Goal: Transaction & Acquisition: Download file/media

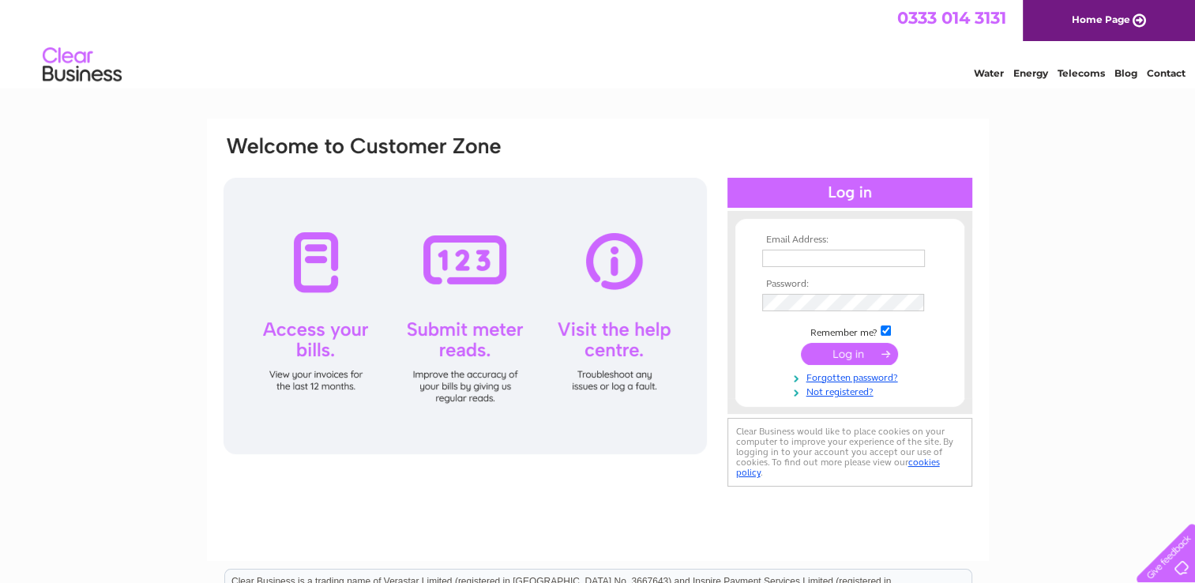
scroll to position [79, 0]
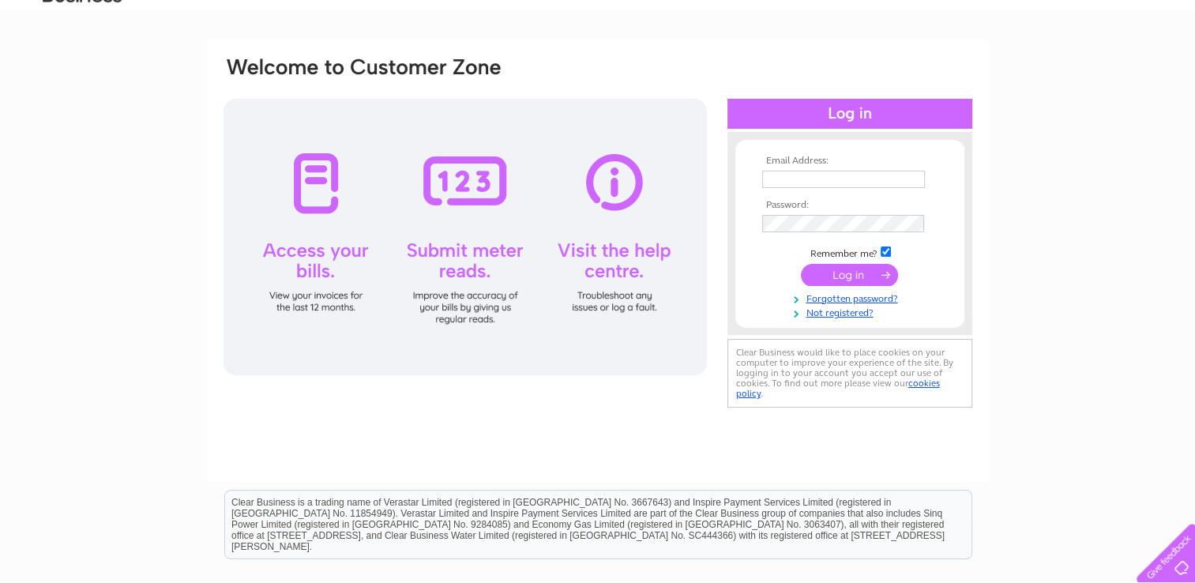
type input "[DOMAIN_NAME][EMAIL_ADDRESS][DOMAIN_NAME]"
click at [835, 270] on input "submit" at bounding box center [849, 275] width 97 height 22
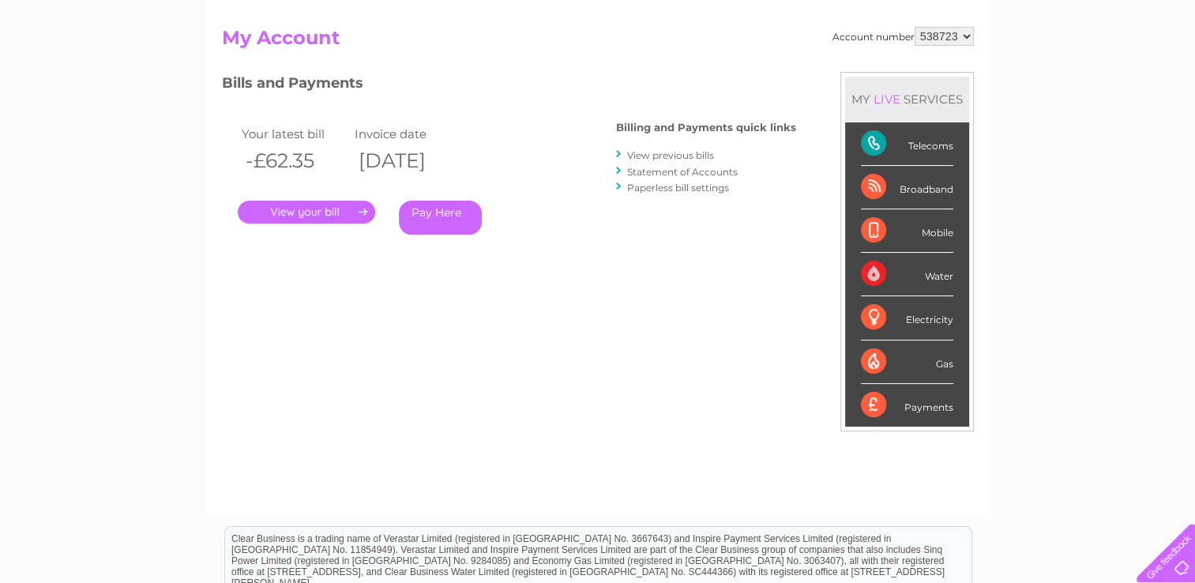
scroll to position [158, 0]
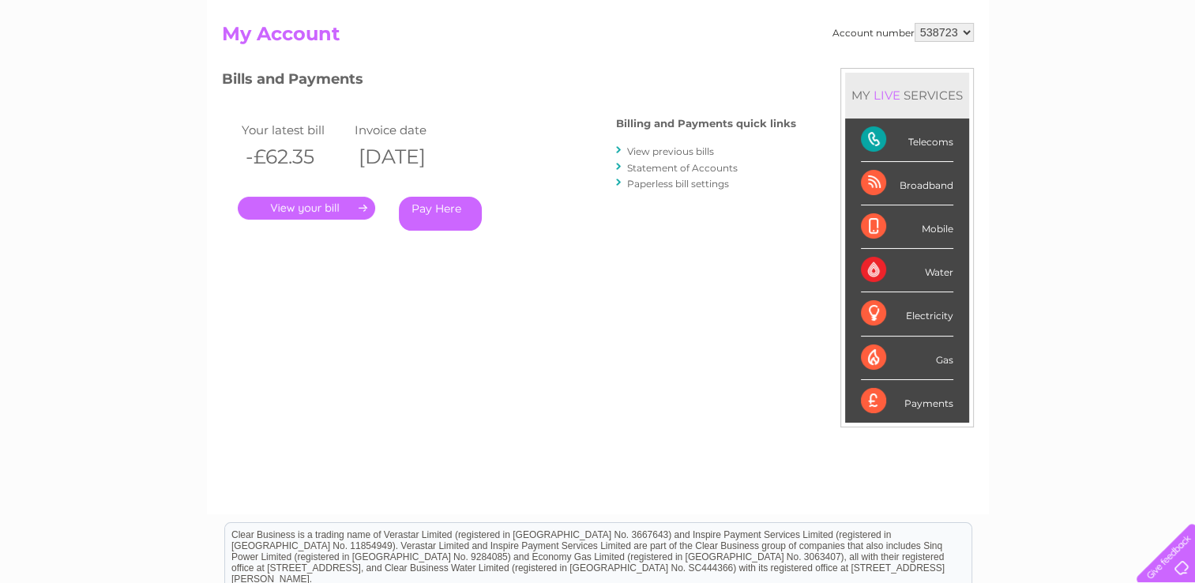
click at [887, 393] on div "Payments" at bounding box center [907, 401] width 92 height 43
click at [923, 407] on div "Payments" at bounding box center [907, 401] width 92 height 43
click at [875, 400] on div "Payments" at bounding box center [907, 401] width 92 height 43
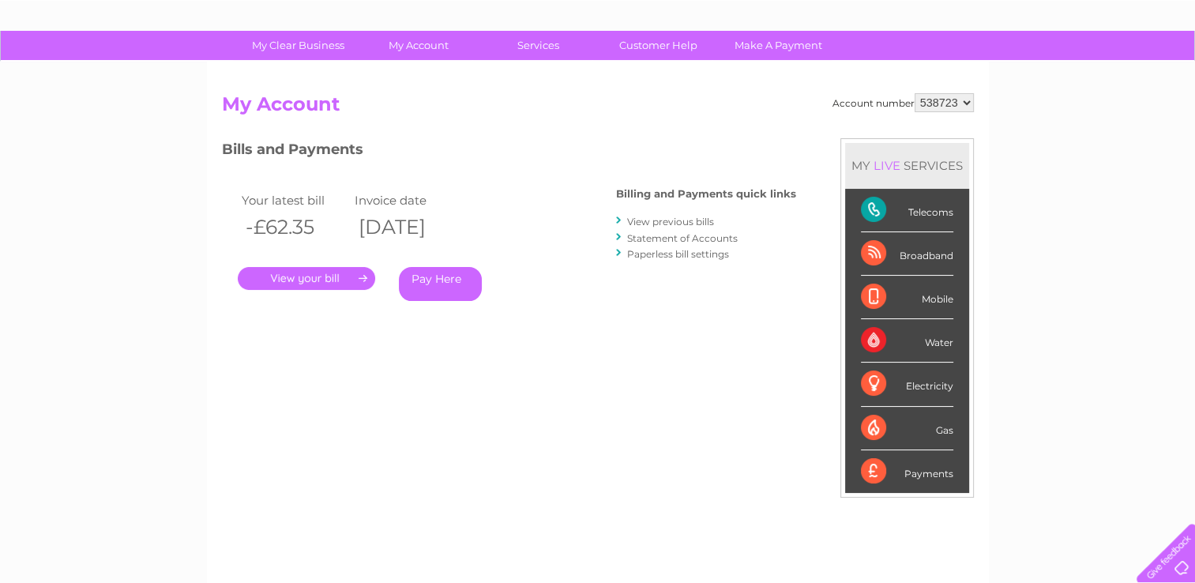
scroll to position [0, 0]
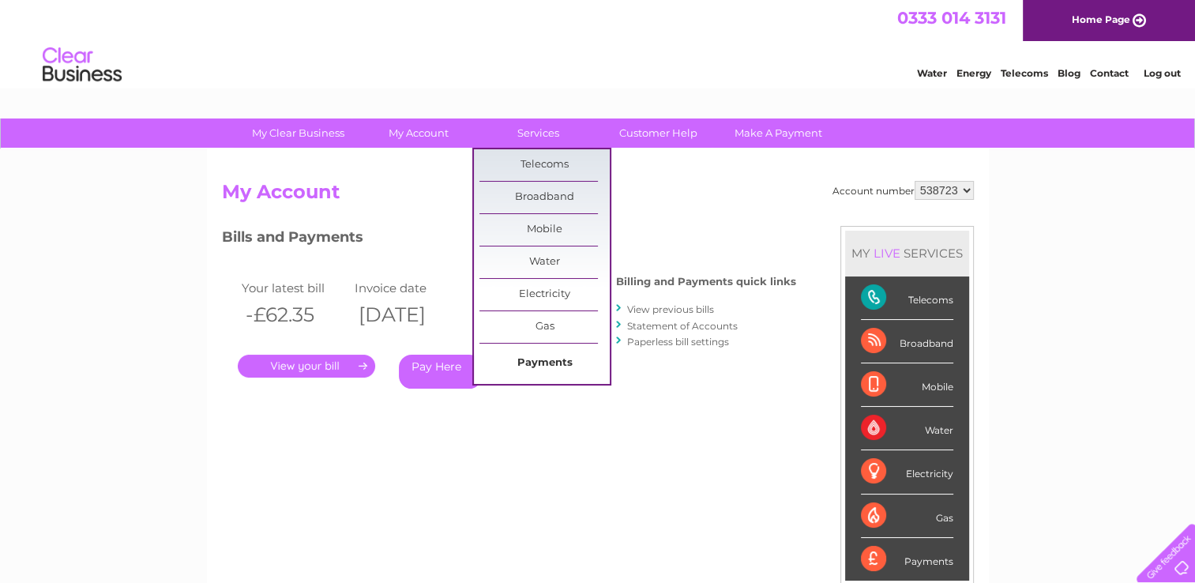
click at [543, 362] on link "Payments" at bounding box center [545, 364] width 130 height 32
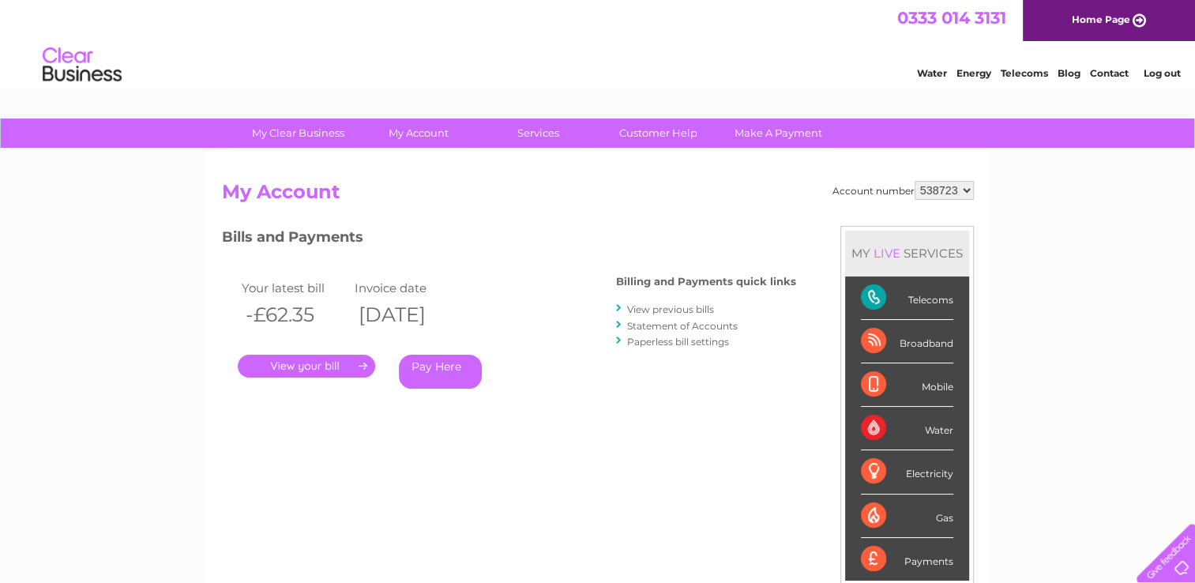
click at [1025, 74] on link "Telecoms" at bounding box center [1024, 73] width 47 height 12
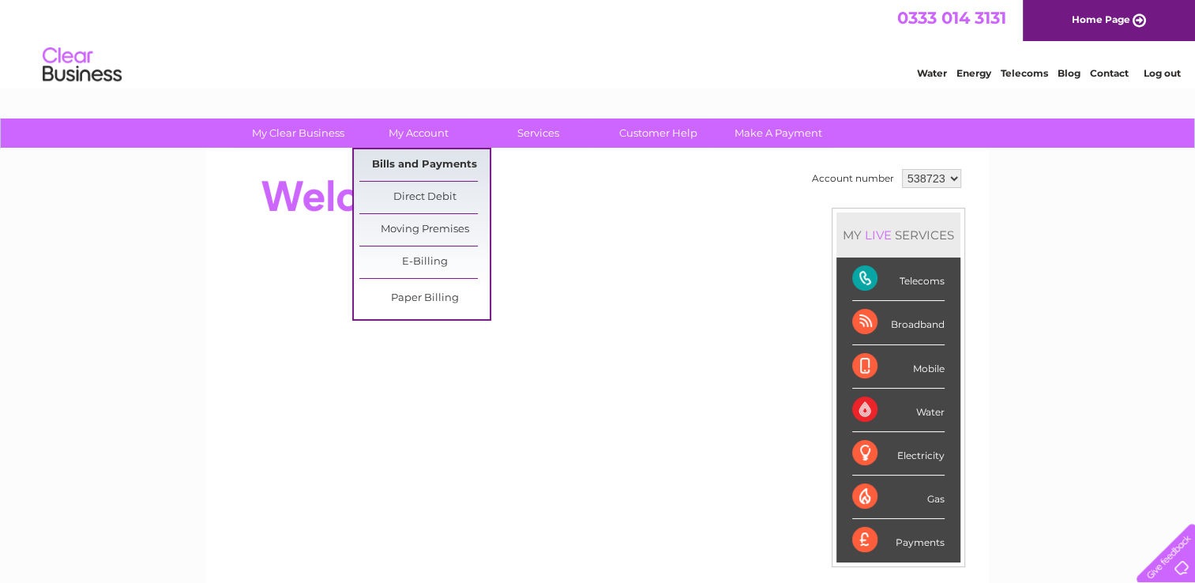
click at [410, 167] on link "Bills and Payments" at bounding box center [424, 165] width 130 height 32
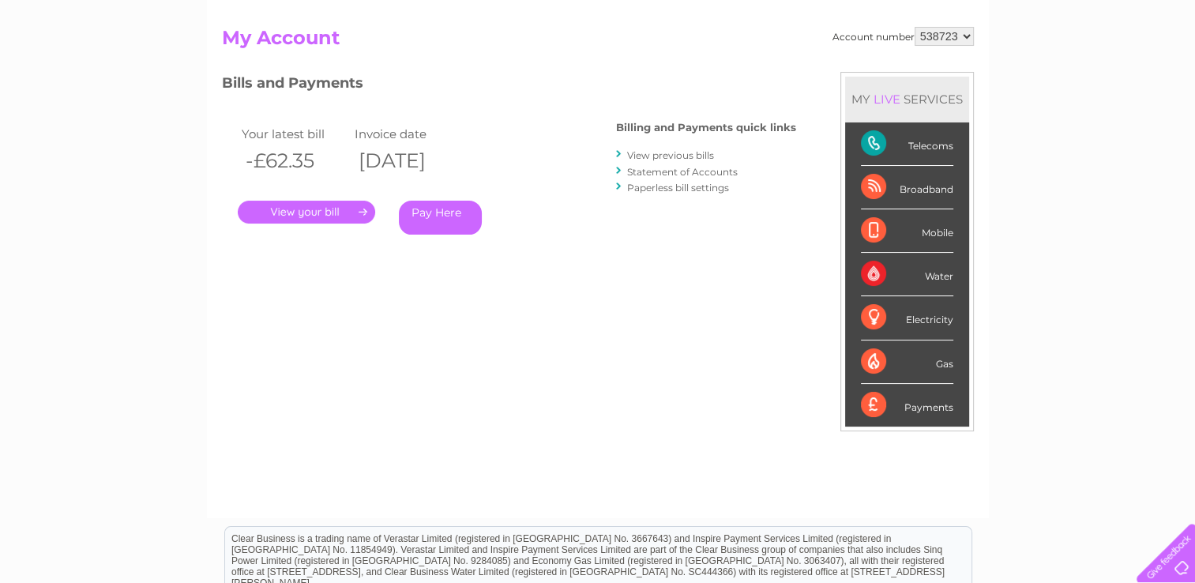
scroll to position [158, 0]
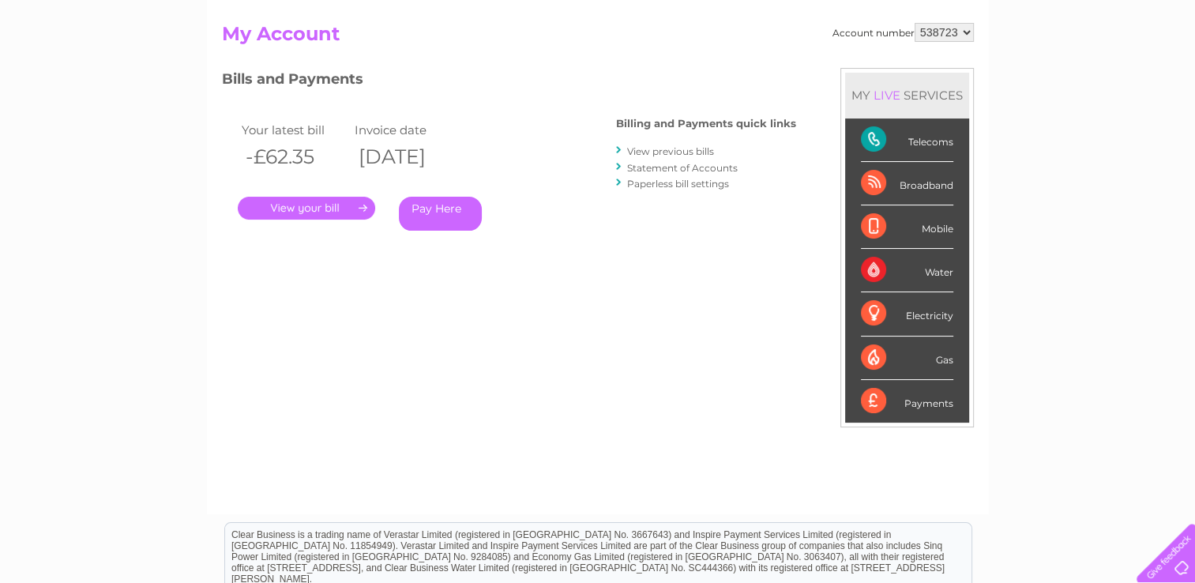
click at [668, 152] on link "View previous bills" at bounding box center [670, 151] width 87 height 12
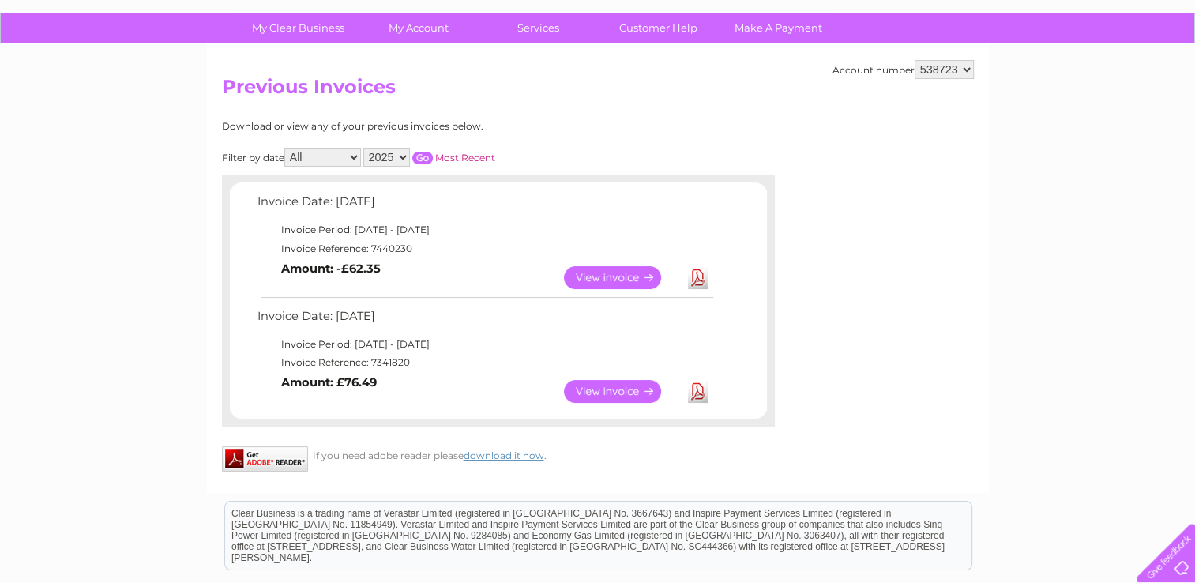
scroll to position [58, 0]
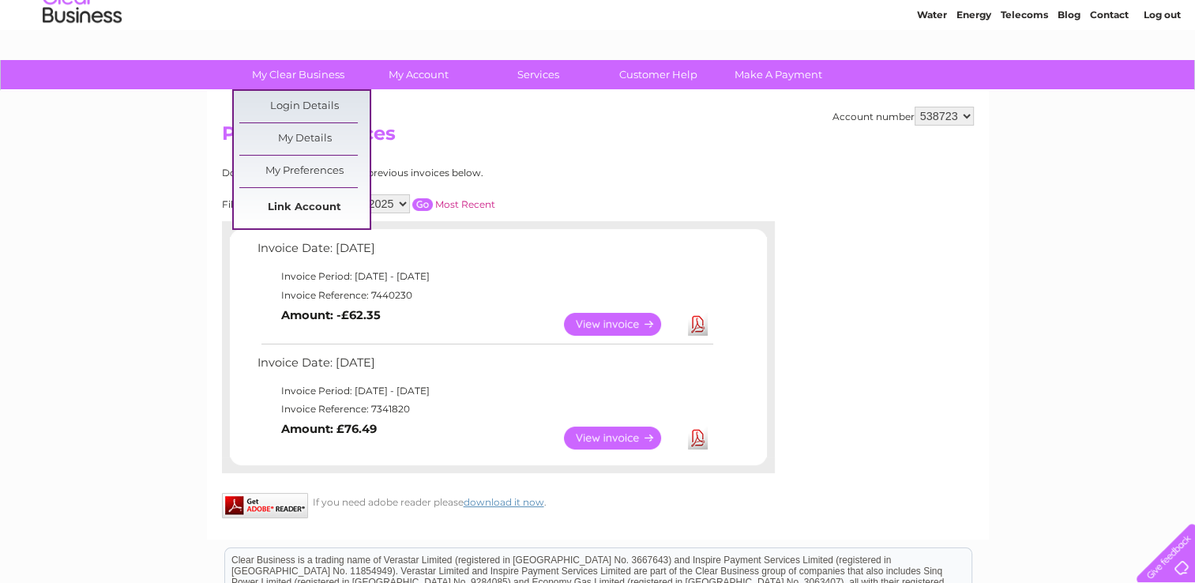
click at [294, 207] on link "Link Account" at bounding box center [304, 208] width 130 height 32
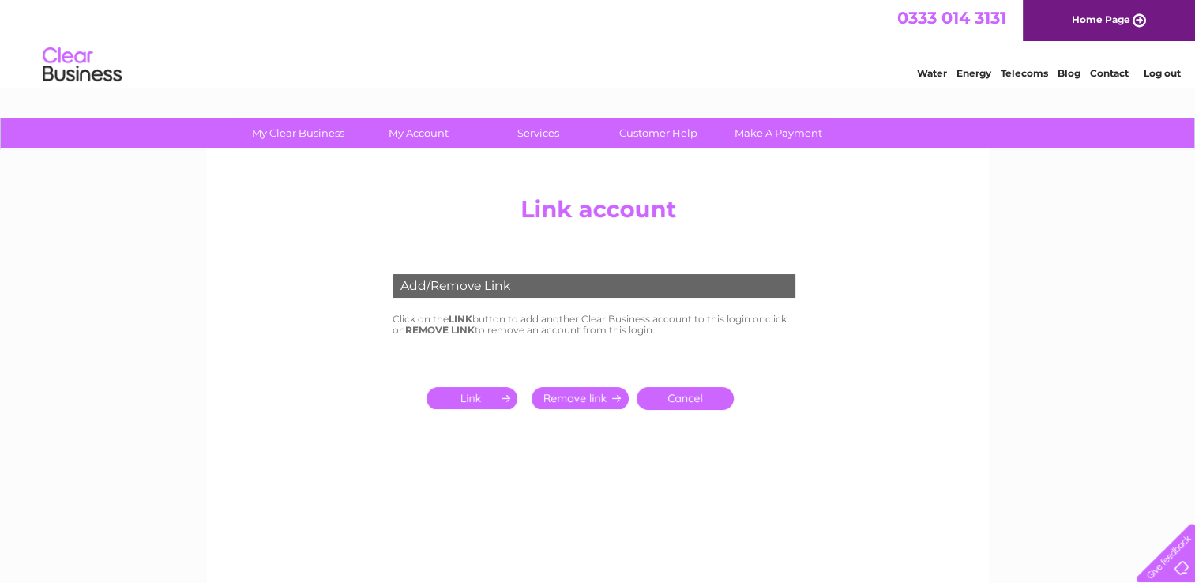
click at [468, 398] on input "submit" at bounding box center [475, 398] width 97 height 22
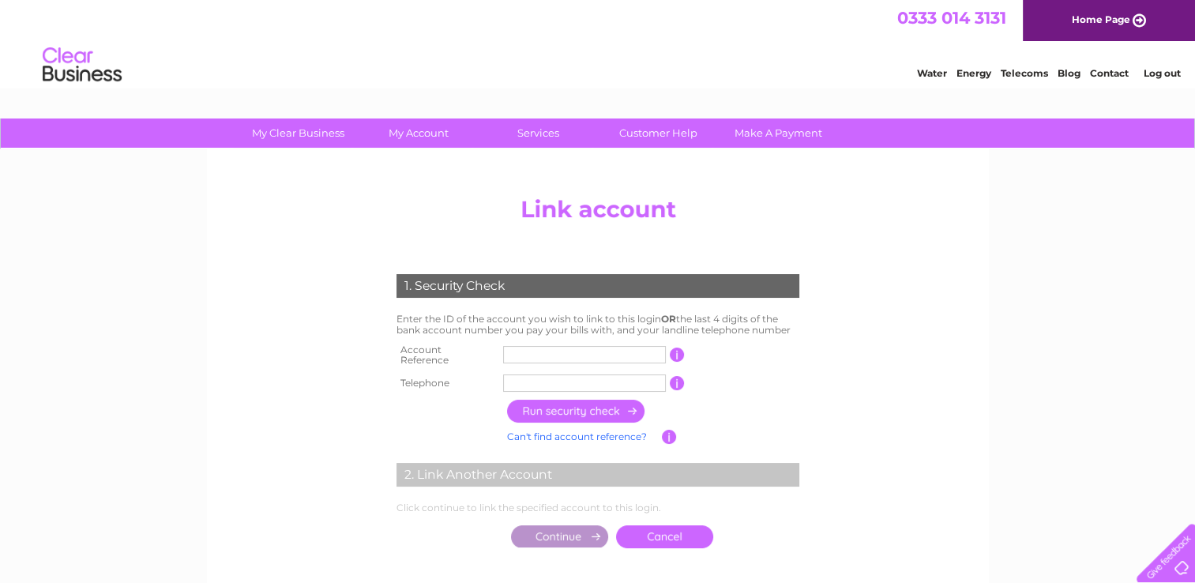
click at [523, 356] on input "text" at bounding box center [584, 354] width 163 height 17
type input "2028608"
click at [521, 374] on input "text" at bounding box center [584, 382] width 163 height 17
click at [683, 380] on input "button" at bounding box center [677, 383] width 15 height 14
click at [677, 377] on input "button" at bounding box center [677, 383] width 15 height 14
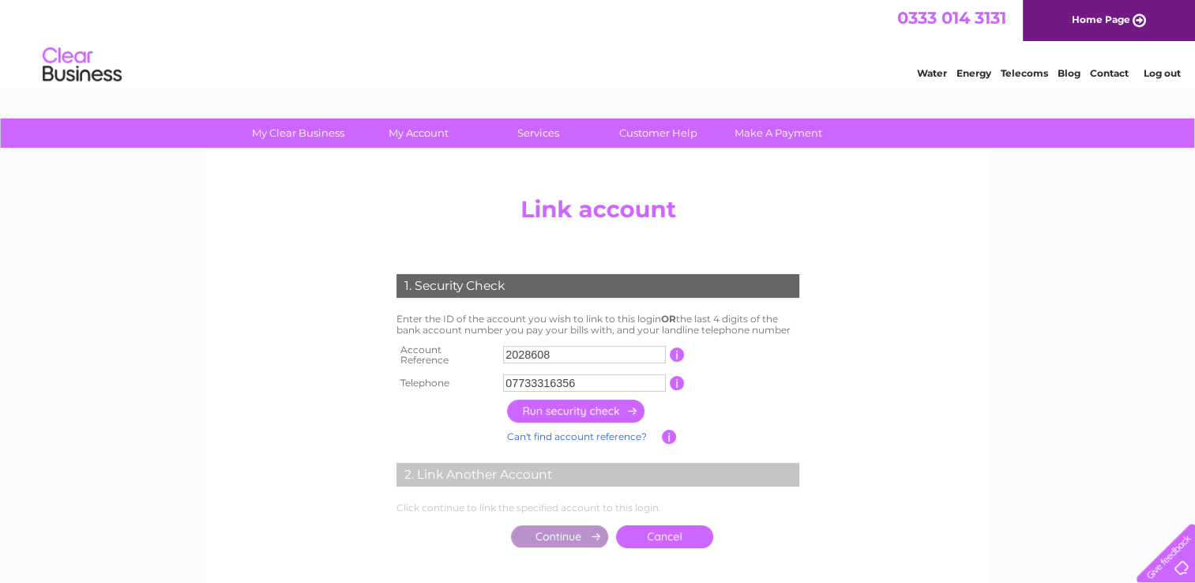
click at [587, 402] on input "button" at bounding box center [576, 411] width 139 height 23
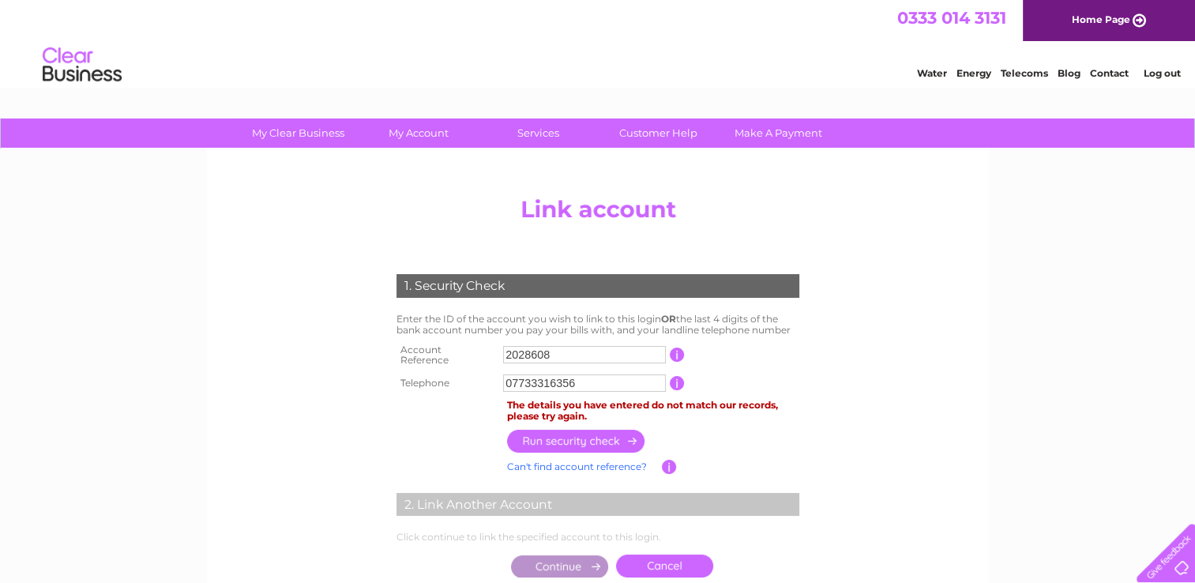
drag, startPoint x: 594, startPoint y: 374, endPoint x: 351, endPoint y: 399, distance: 244.6
click at [376, 398] on div "1. Security Check Enter the ID of the account you wish to link to this login OR…" at bounding box center [597, 421] width 476 height 327
type input "01462700530"
click at [596, 435] on input "button" at bounding box center [576, 441] width 139 height 23
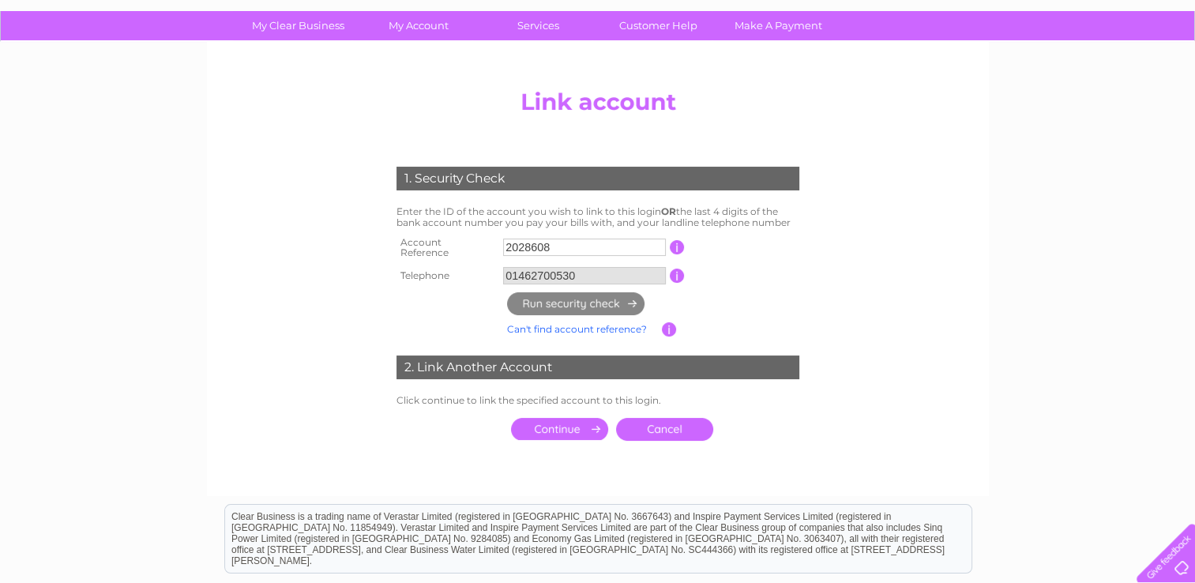
scroll to position [158, 0]
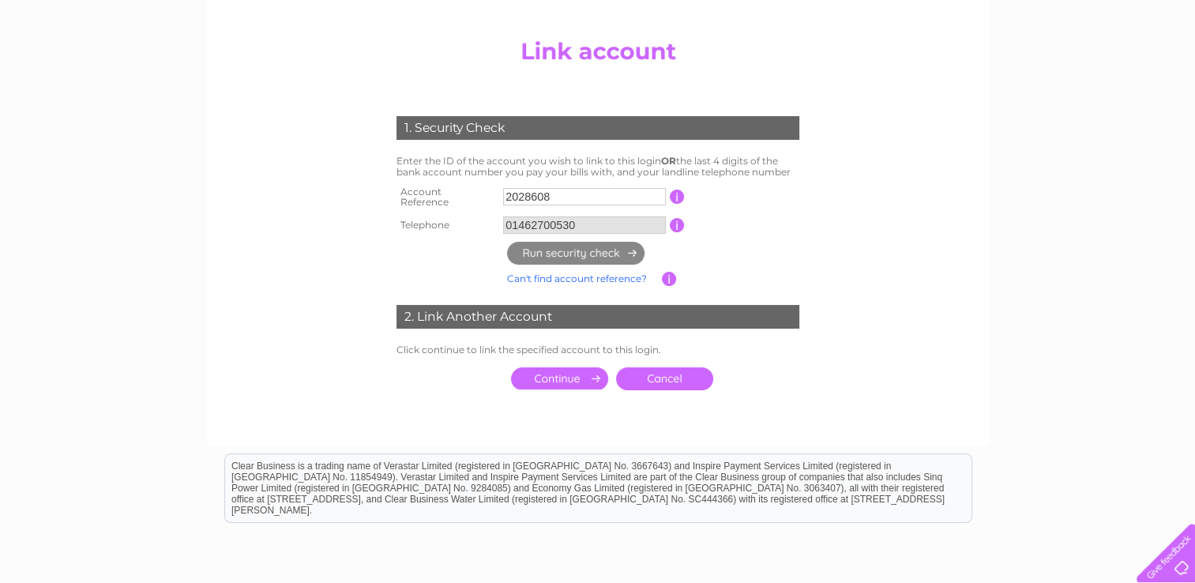
click at [544, 370] on input "submit" at bounding box center [559, 378] width 97 height 22
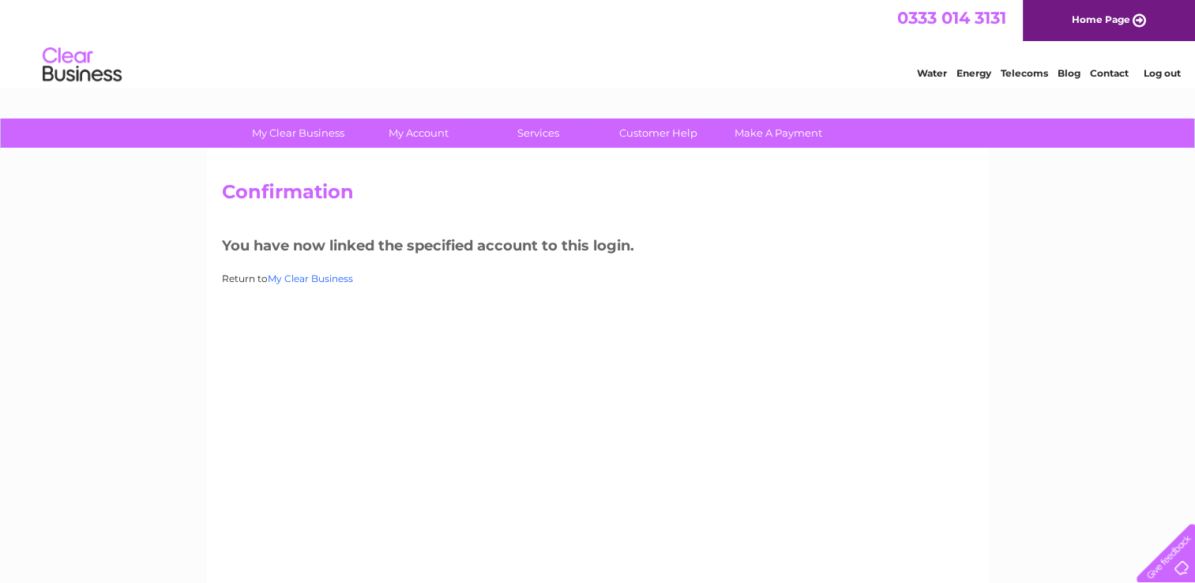
click at [310, 277] on link "My Clear Business" at bounding box center [310, 279] width 85 height 12
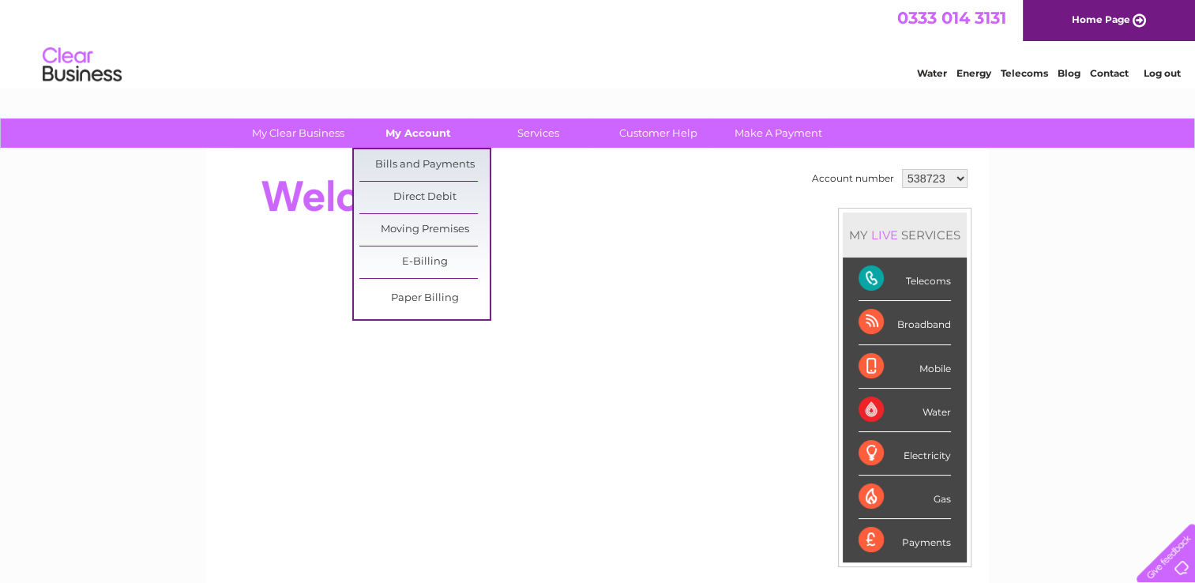
click at [420, 134] on link "My Account" at bounding box center [418, 133] width 130 height 29
click at [416, 159] on link "Bills and Payments" at bounding box center [424, 165] width 130 height 32
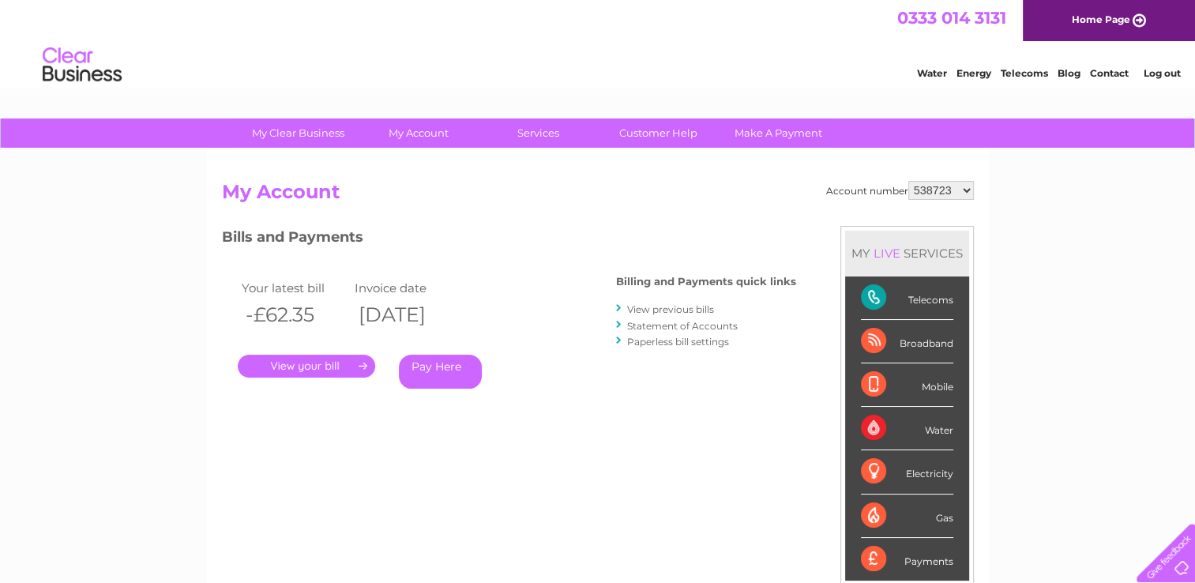
click at [664, 322] on link "Statement of Accounts" at bounding box center [682, 326] width 111 height 12
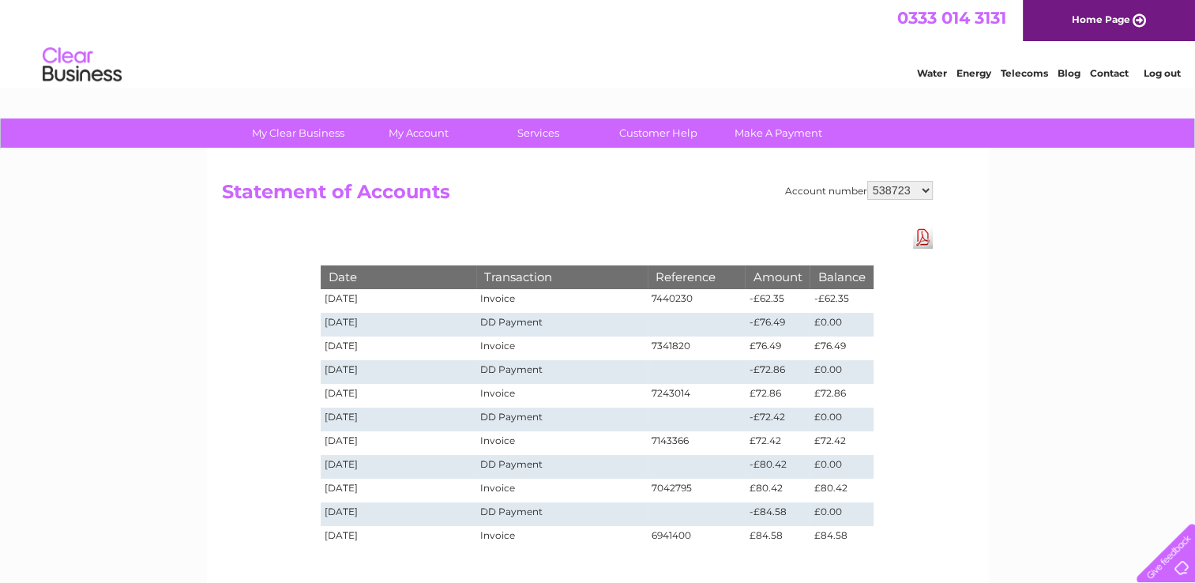
click at [921, 190] on select "538723 2028608" at bounding box center [900, 190] width 66 height 19
select select "2028608"
click at [867, 181] on select "538723 2028608" at bounding box center [900, 190] width 66 height 19
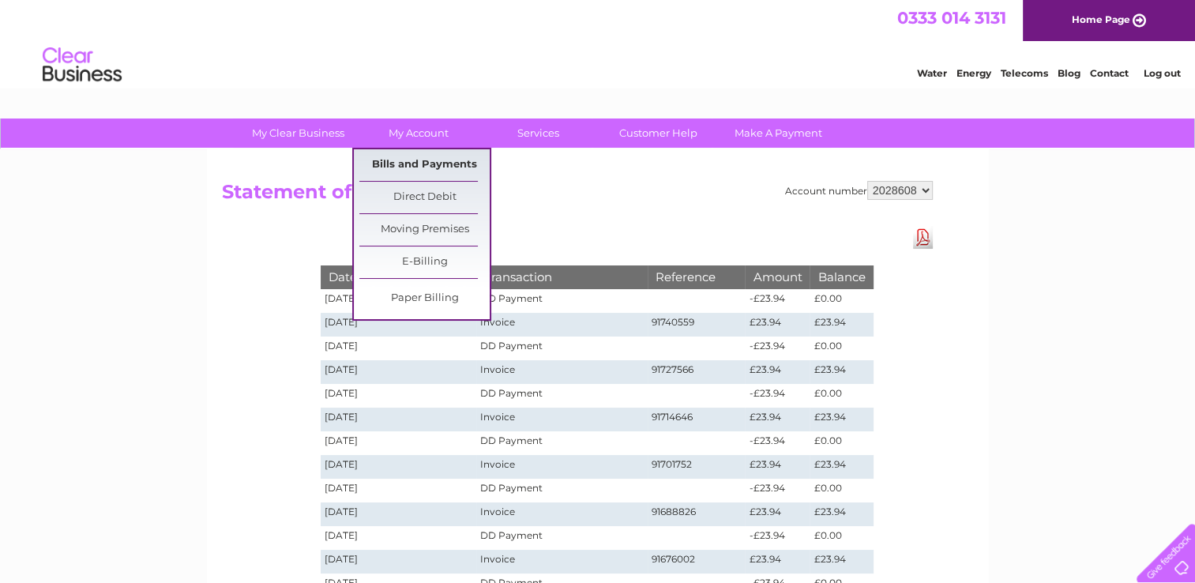
click at [407, 167] on link "Bills and Payments" at bounding box center [424, 165] width 130 height 32
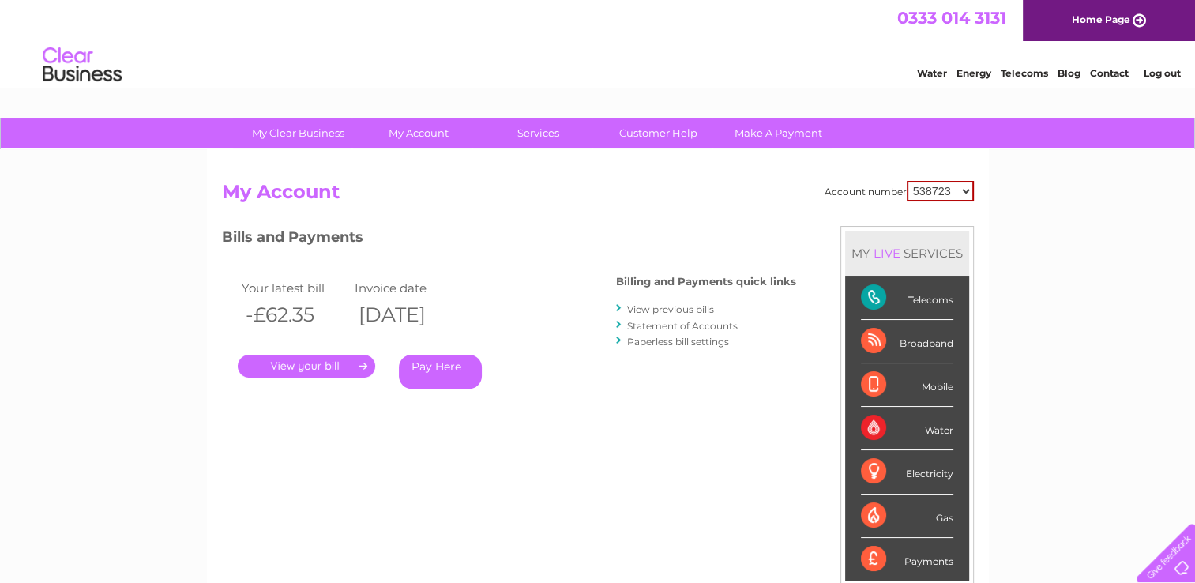
click at [954, 190] on select "538723 2028608" at bounding box center [940, 191] width 67 height 21
select select "2028608"
click at [907, 181] on select "538723 2028608" at bounding box center [940, 191] width 67 height 21
click at [657, 308] on link "View previous bills" at bounding box center [670, 309] width 87 height 12
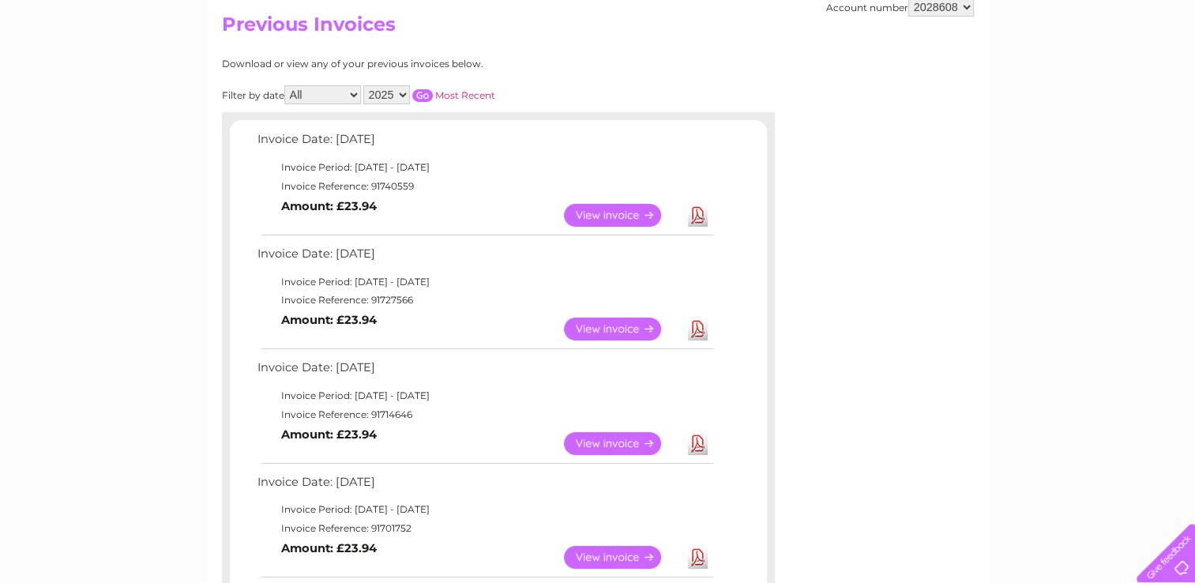
scroll to position [76, 0]
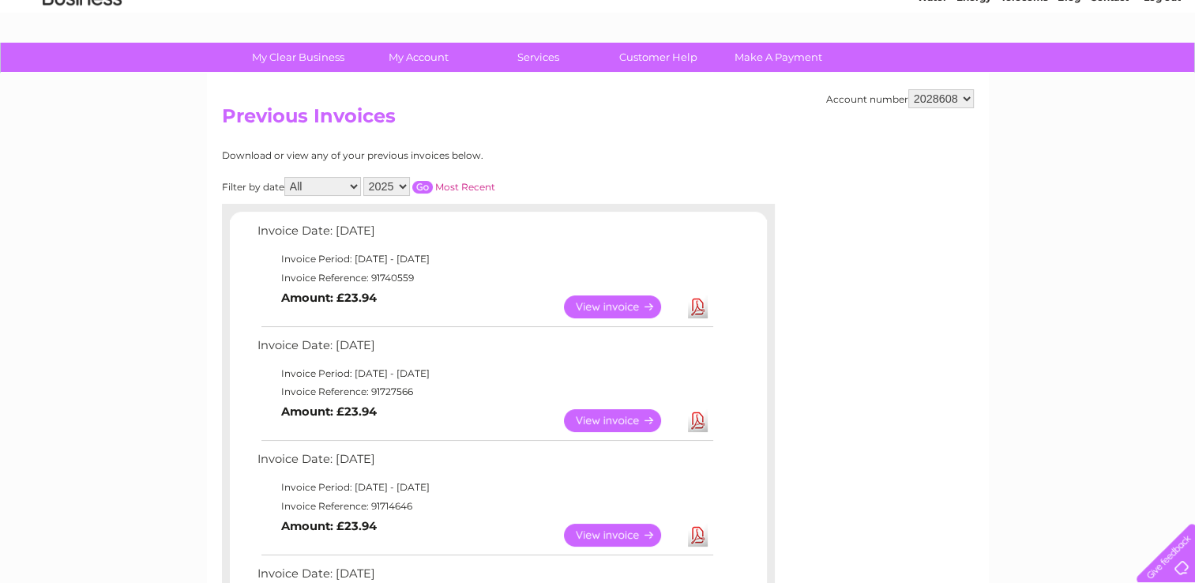
click at [405, 190] on select "2025 2024 2023 2022" at bounding box center [386, 186] width 47 height 19
select select "2024"
click at [365, 177] on select "2025 2024 2023 2022" at bounding box center [386, 186] width 47 height 19
click at [427, 185] on input "button" at bounding box center [422, 187] width 21 height 13
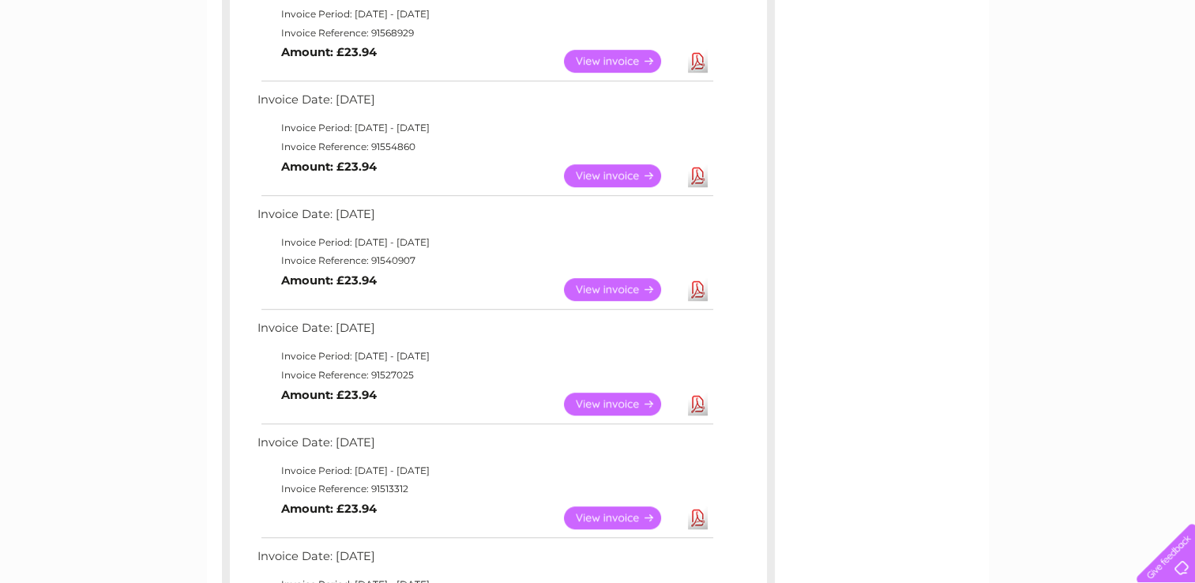
scroll to position [1024, 0]
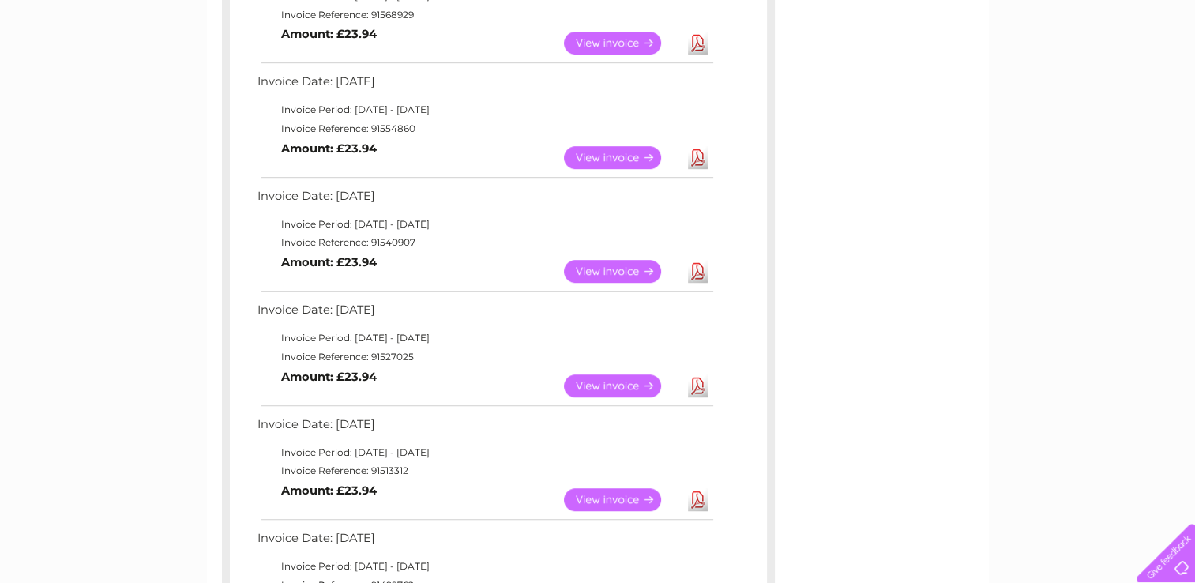
click at [621, 270] on link "View" at bounding box center [622, 271] width 116 height 23
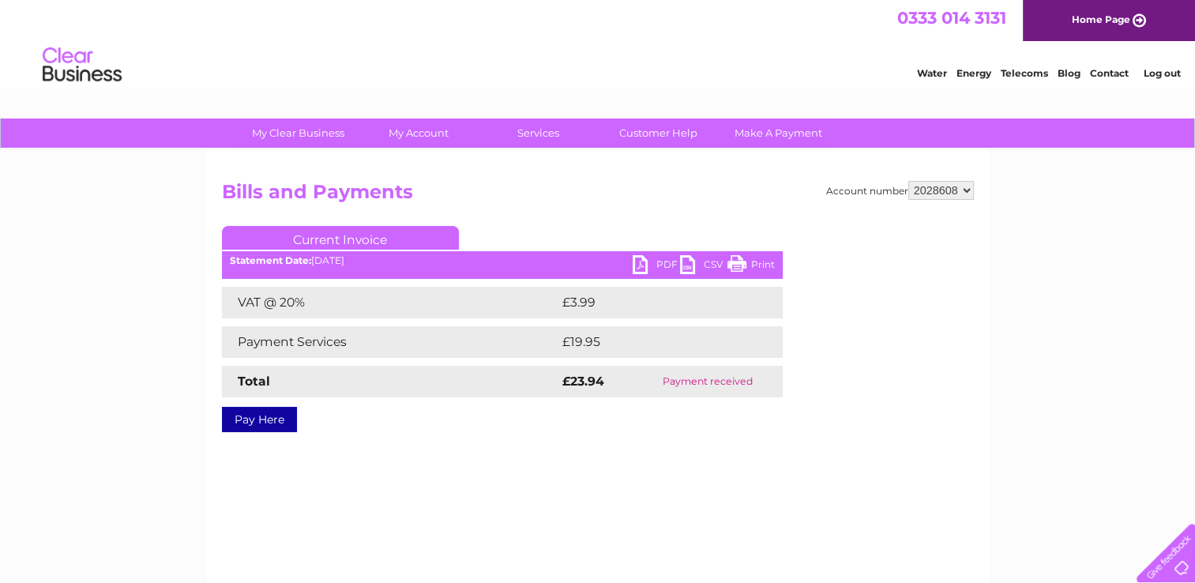
click at [637, 259] on link "PDF" at bounding box center [656, 266] width 47 height 23
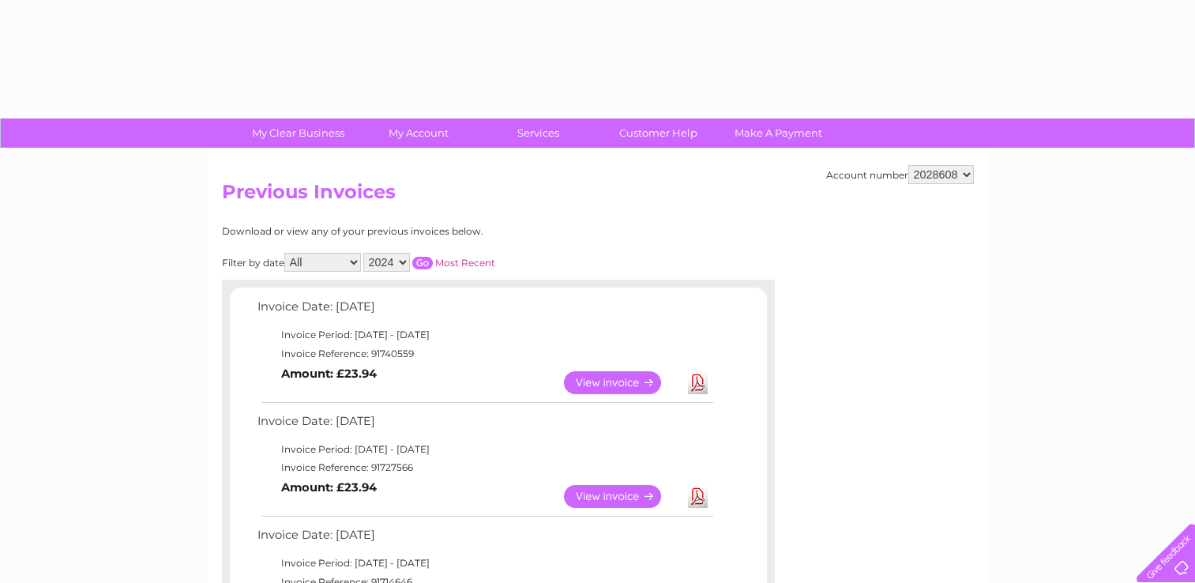
select select "2024"
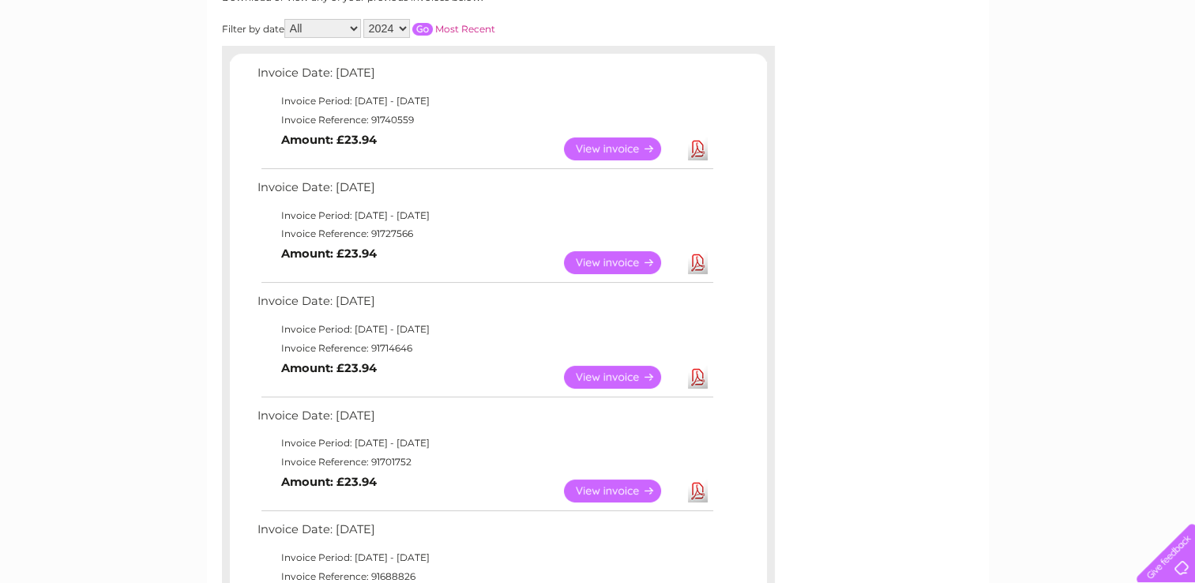
scroll to position [76, 0]
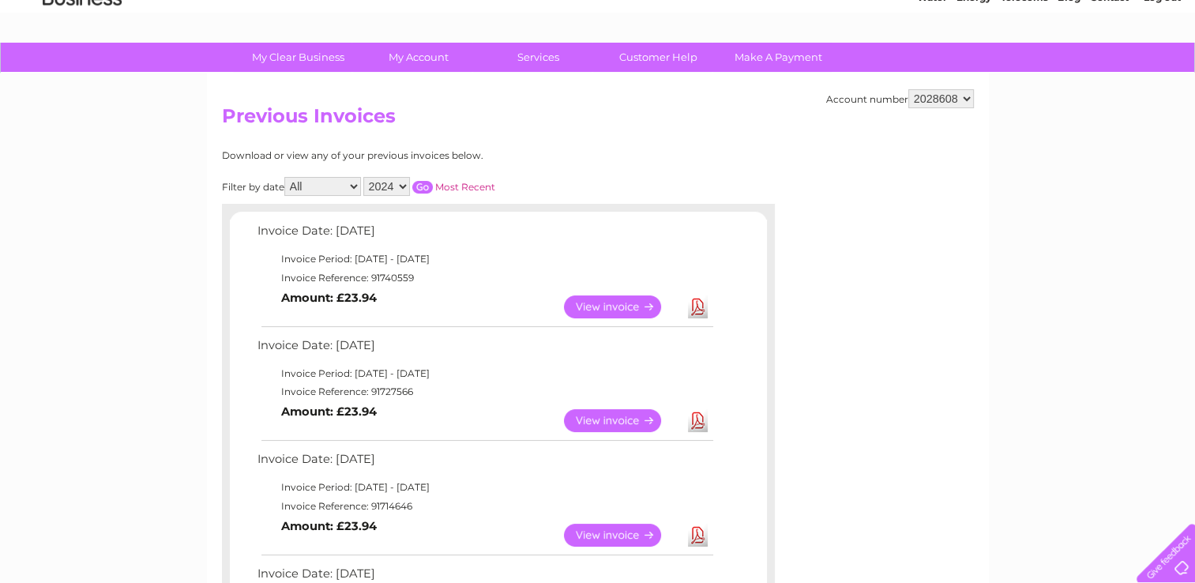
click at [449, 185] on link "Most Recent" at bounding box center [465, 187] width 60 height 12
click at [423, 186] on input "button" at bounding box center [422, 187] width 21 height 13
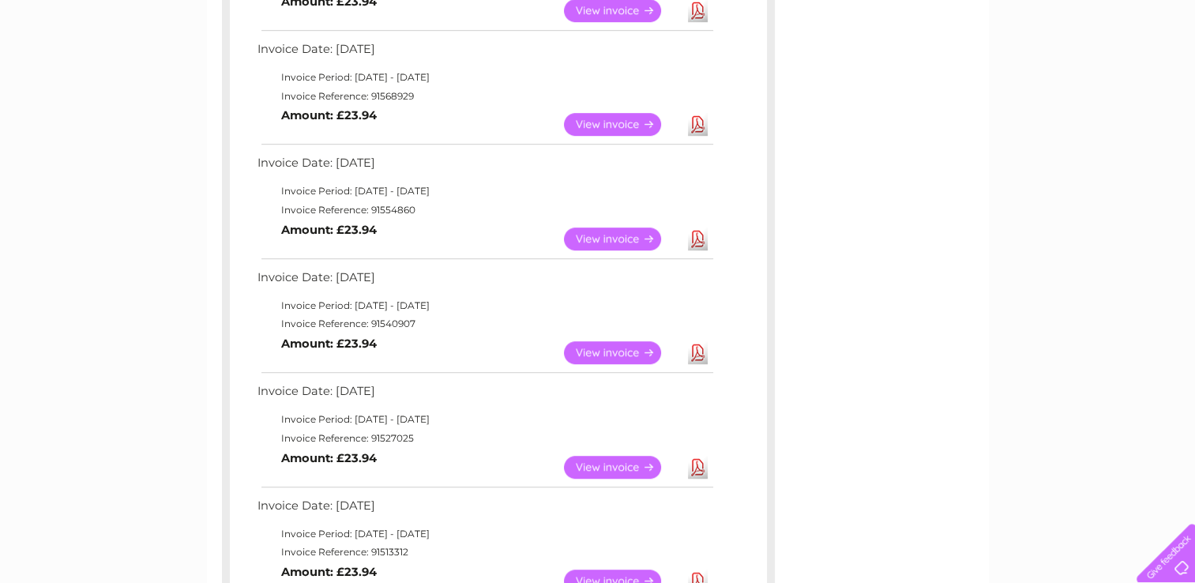
scroll to position [945, 0]
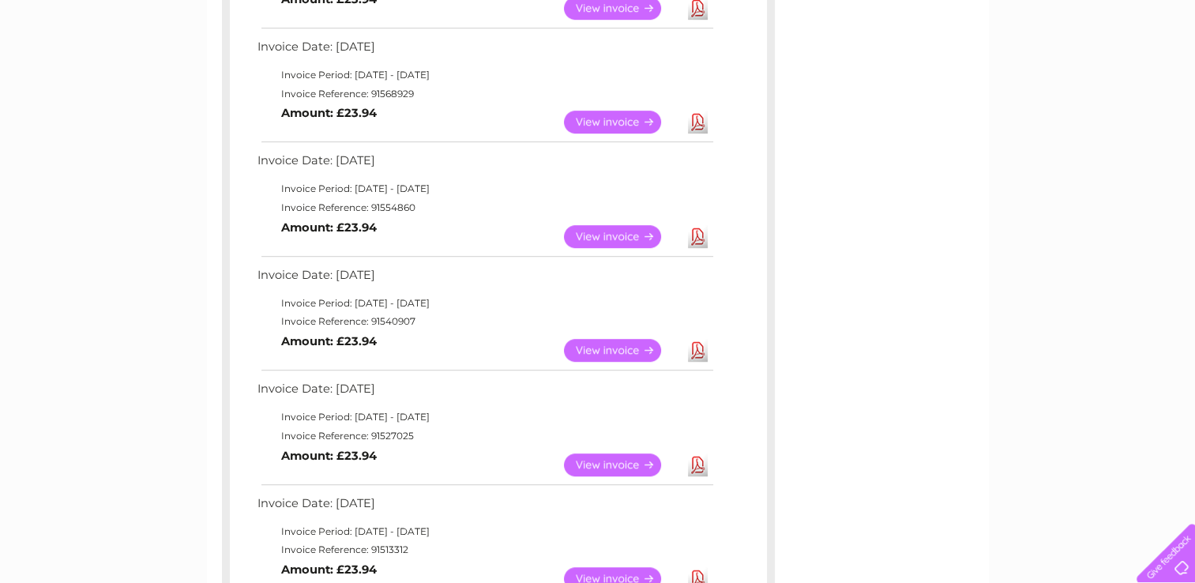
click at [702, 238] on link "Download" at bounding box center [698, 236] width 20 height 23
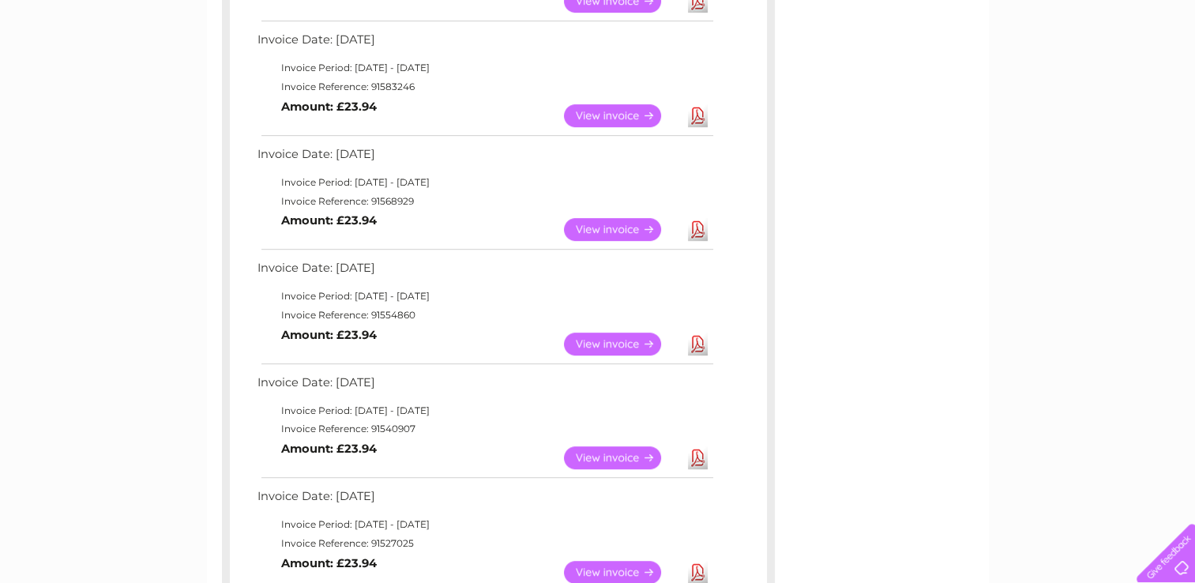
scroll to position [787, 0]
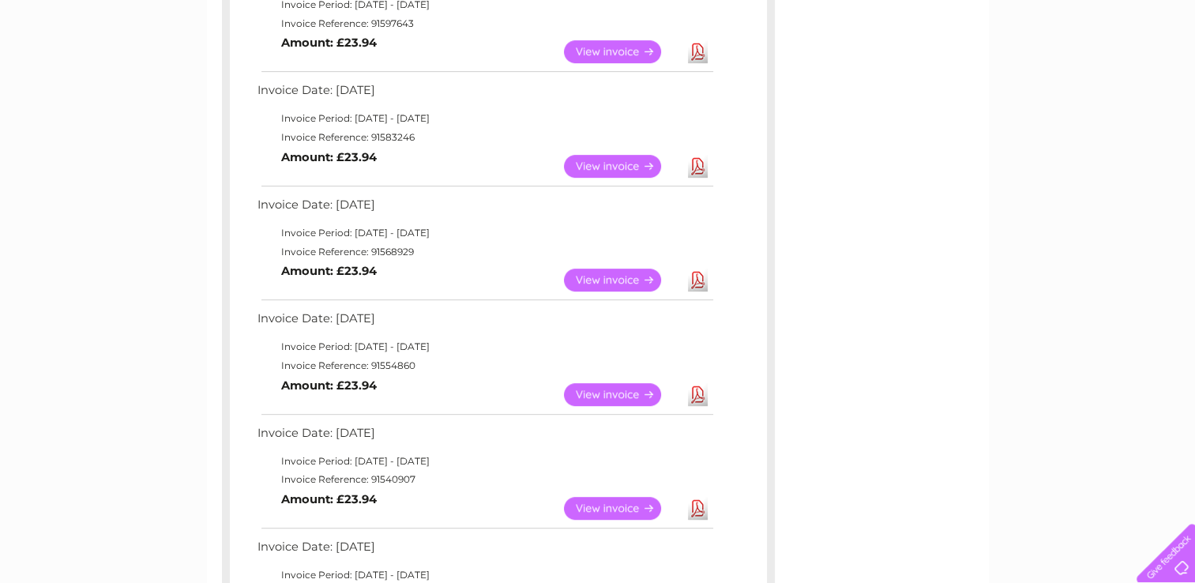
click at [706, 280] on link "Download" at bounding box center [698, 280] width 20 height 23
click at [703, 161] on link "Download" at bounding box center [698, 166] width 20 height 23
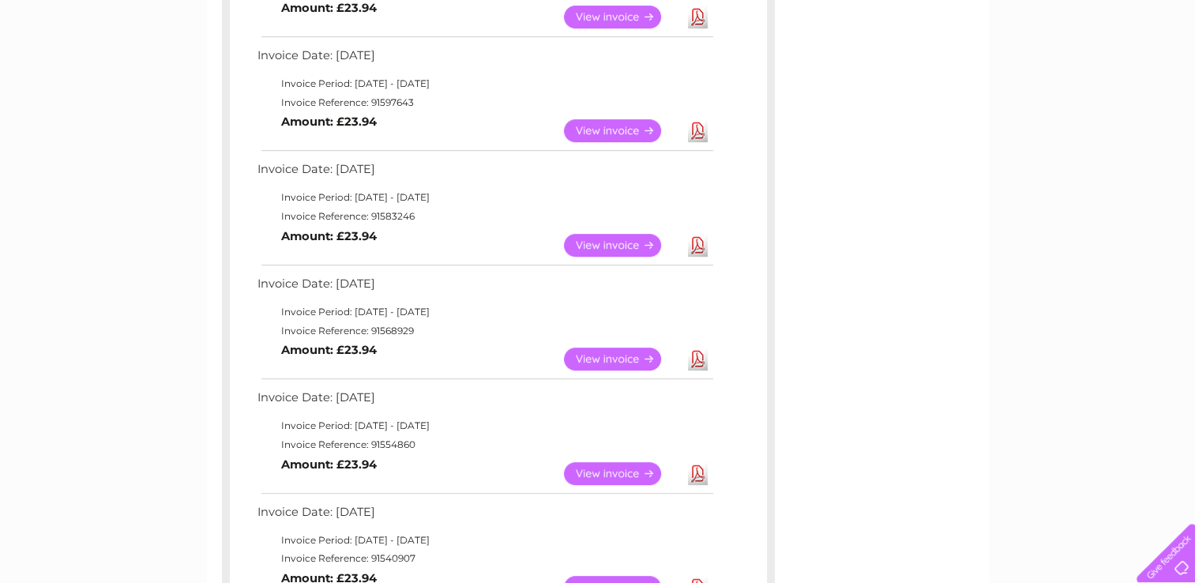
scroll to position [629, 0]
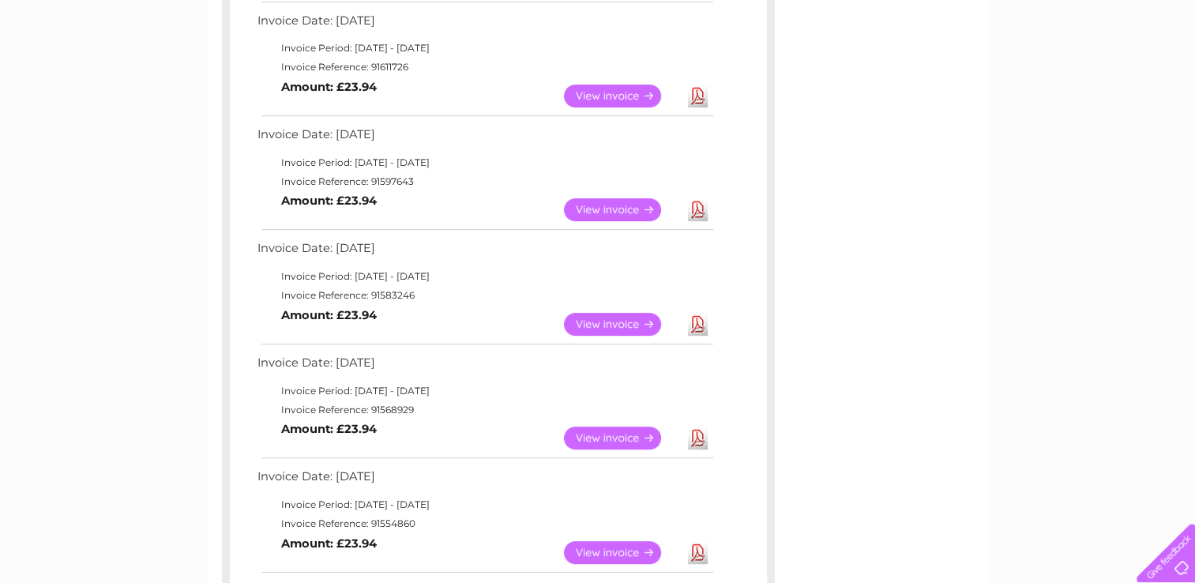
click at [698, 207] on link "Download" at bounding box center [698, 209] width 20 height 23
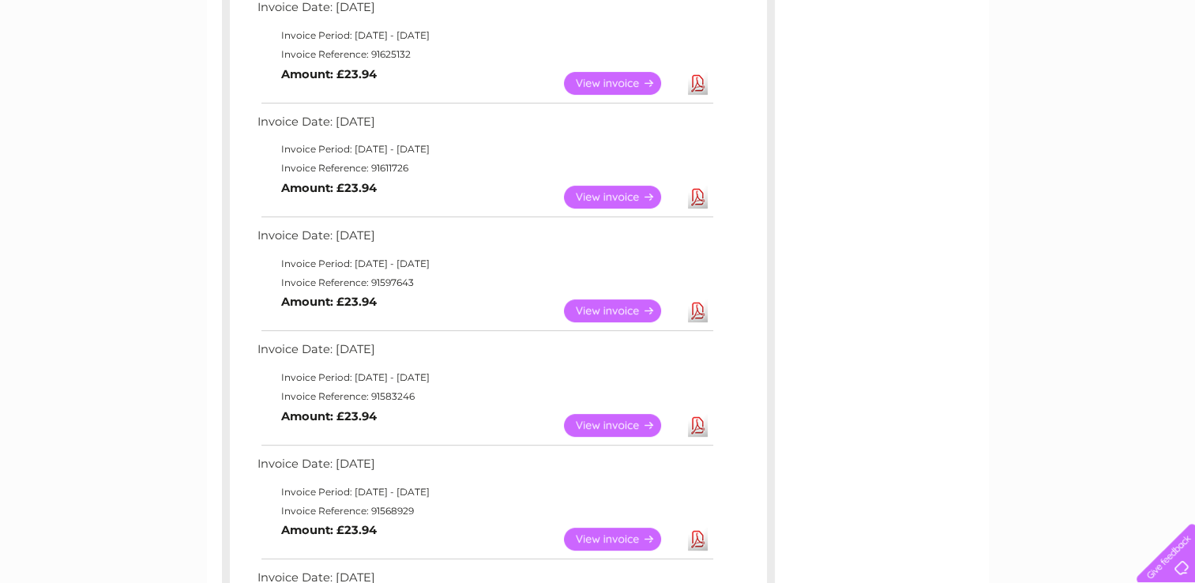
scroll to position [471, 0]
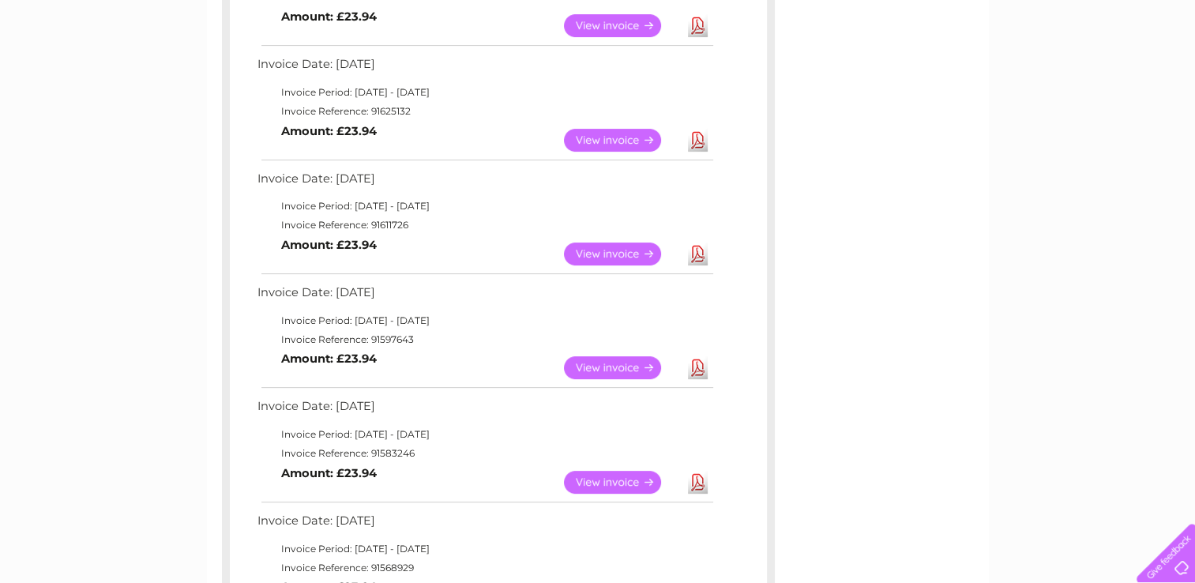
click at [697, 248] on link "Download" at bounding box center [698, 254] width 20 height 23
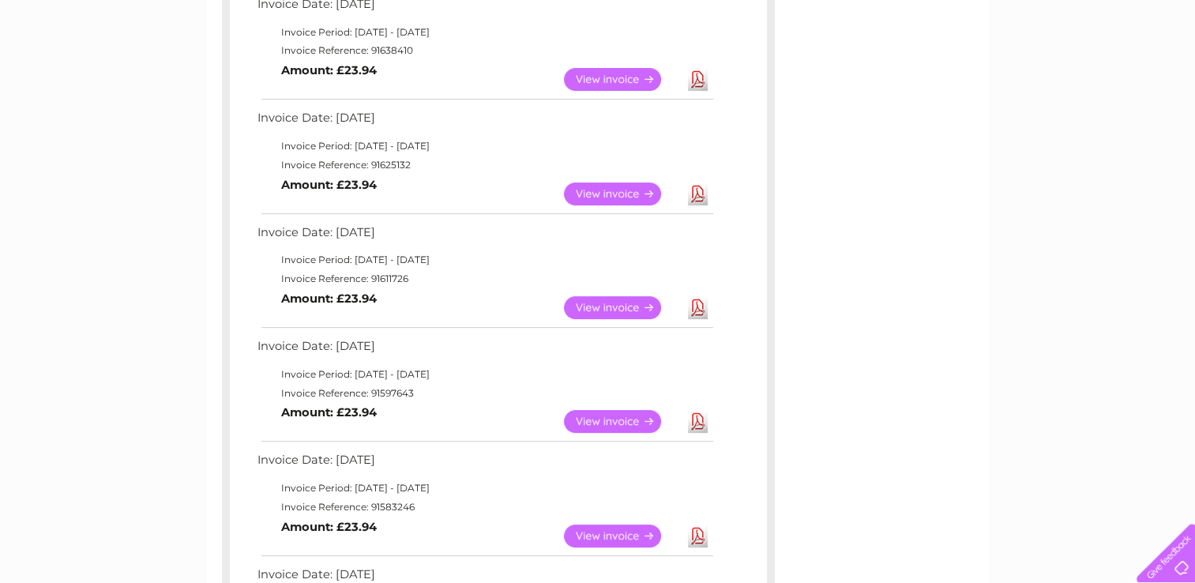
scroll to position [392, 0]
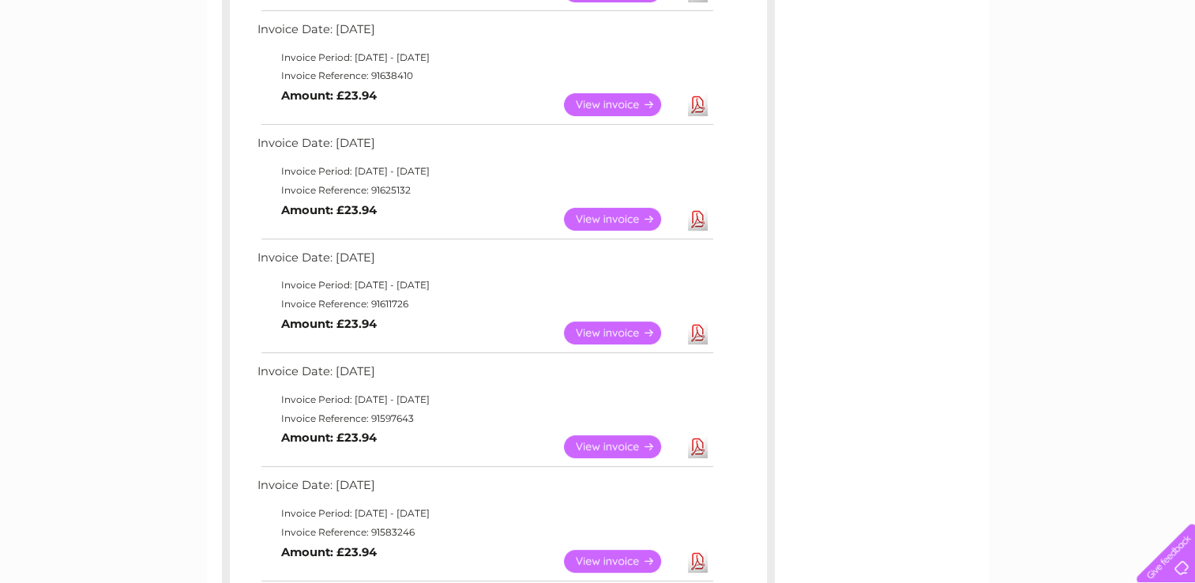
click at [697, 97] on link "Download" at bounding box center [698, 104] width 20 height 23
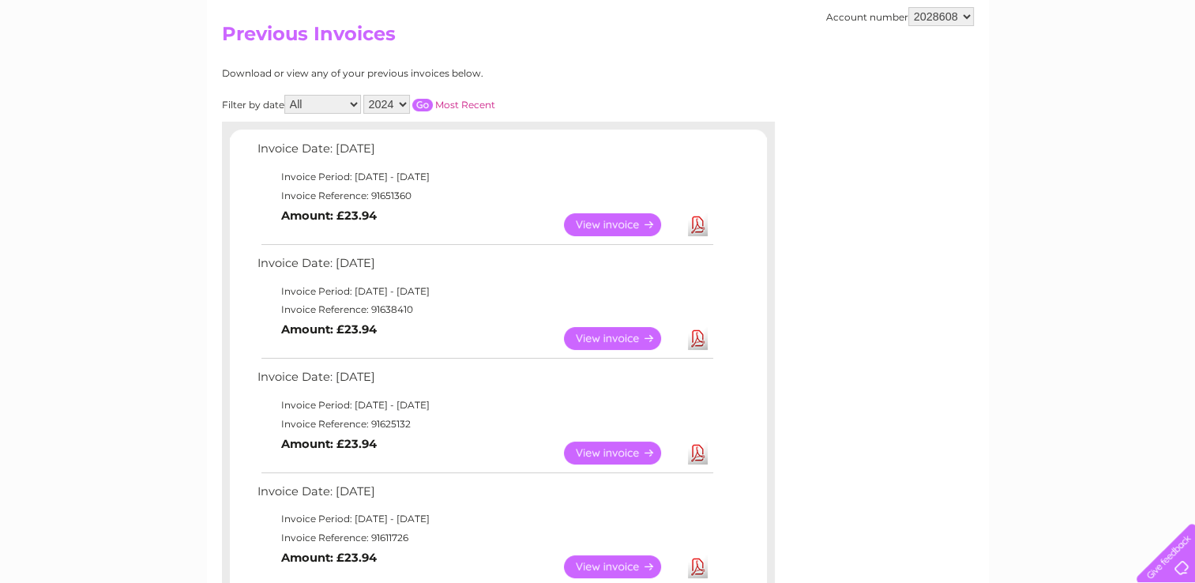
scroll to position [155, 0]
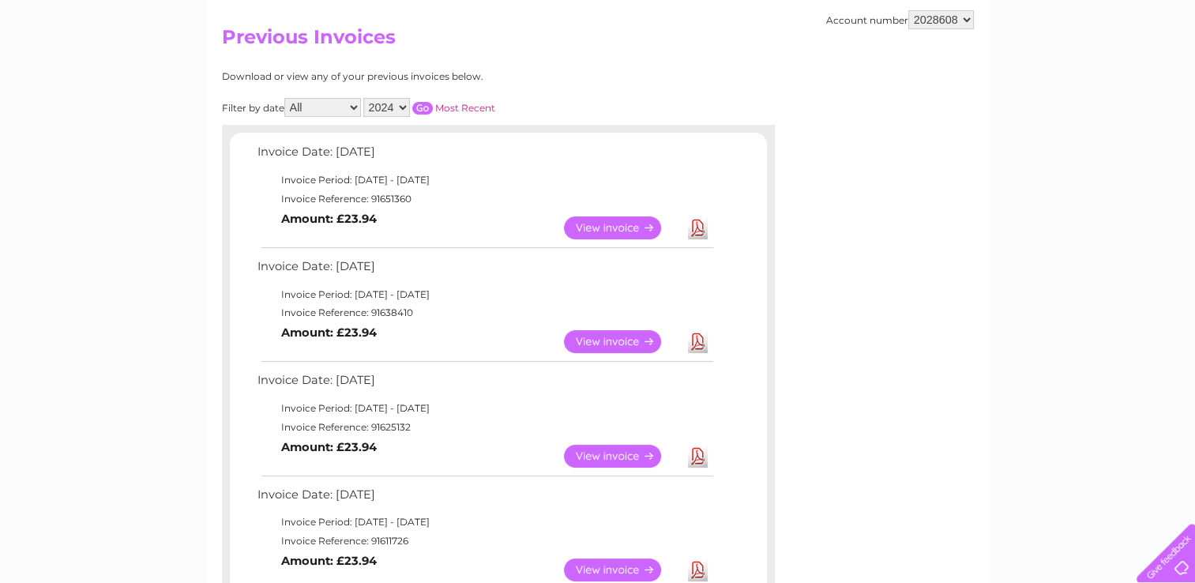
click at [697, 223] on link "Download" at bounding box center [698, 227] width 20 height 23
click at [393, 104] on select "2025 2024 2023 2022" at bounding box center [386, 107] width 47 height 19
click at [365, 98] on select "2025 2024 2023 2022" at bounding box center [386, 107] width 47 height 19
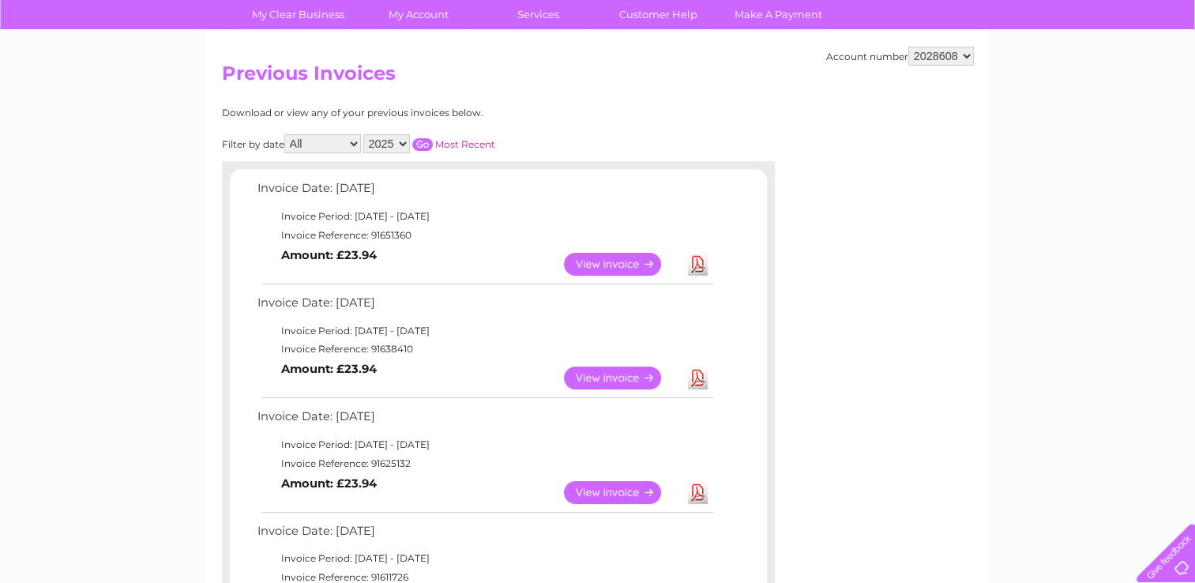
scroll to position [0, 0]
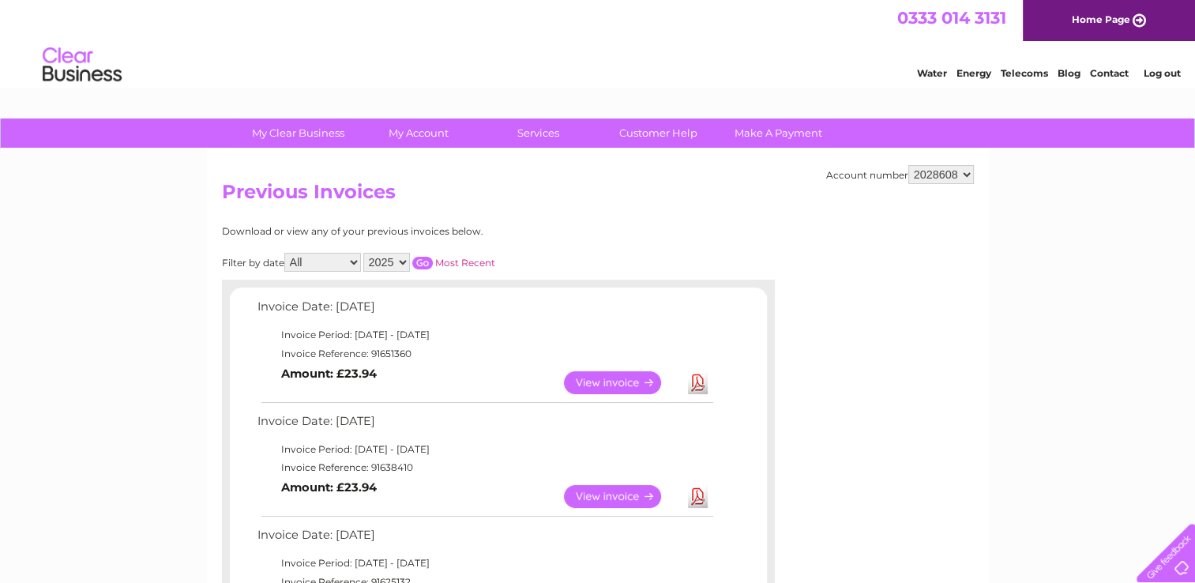
click at [423, 257] on input "button" at bounding box center [422, 263] width 21 height 13
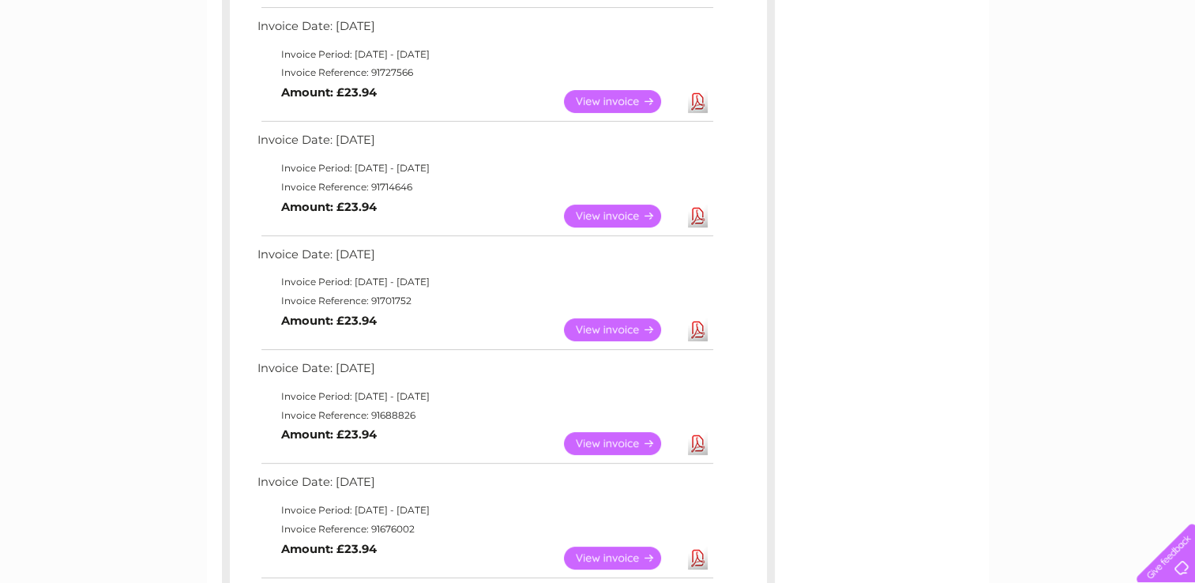
scroll to position [790, 0]
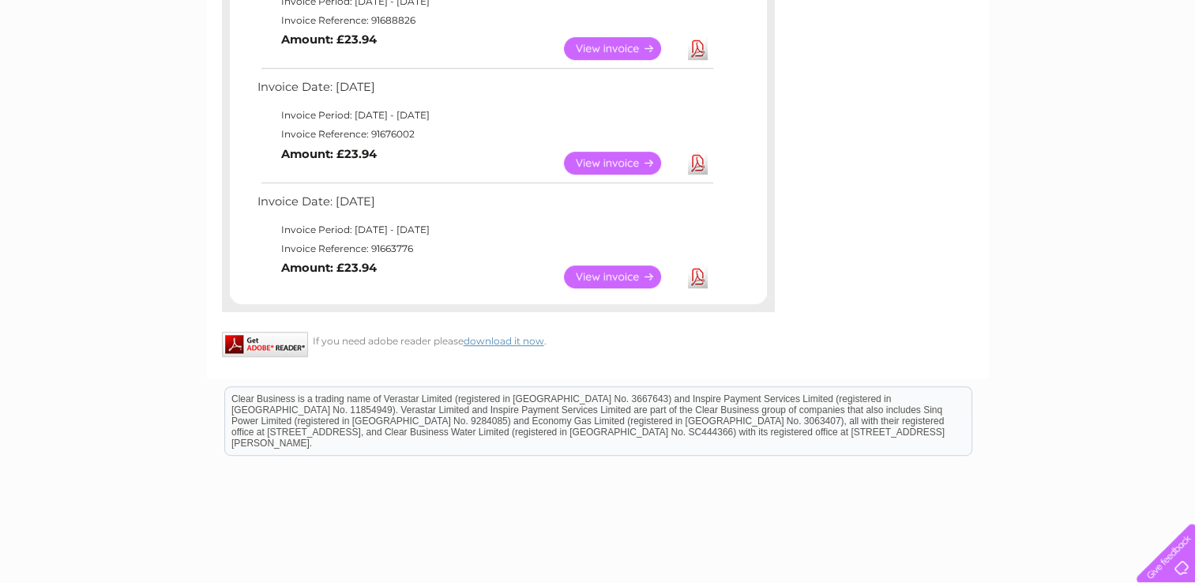
click at [696, 277] on link "Download" at bounding box center [698, 276] width 20 height 23
click at [702, 160] on link "Download" at bounding box center [698, 163] width 20 height 23
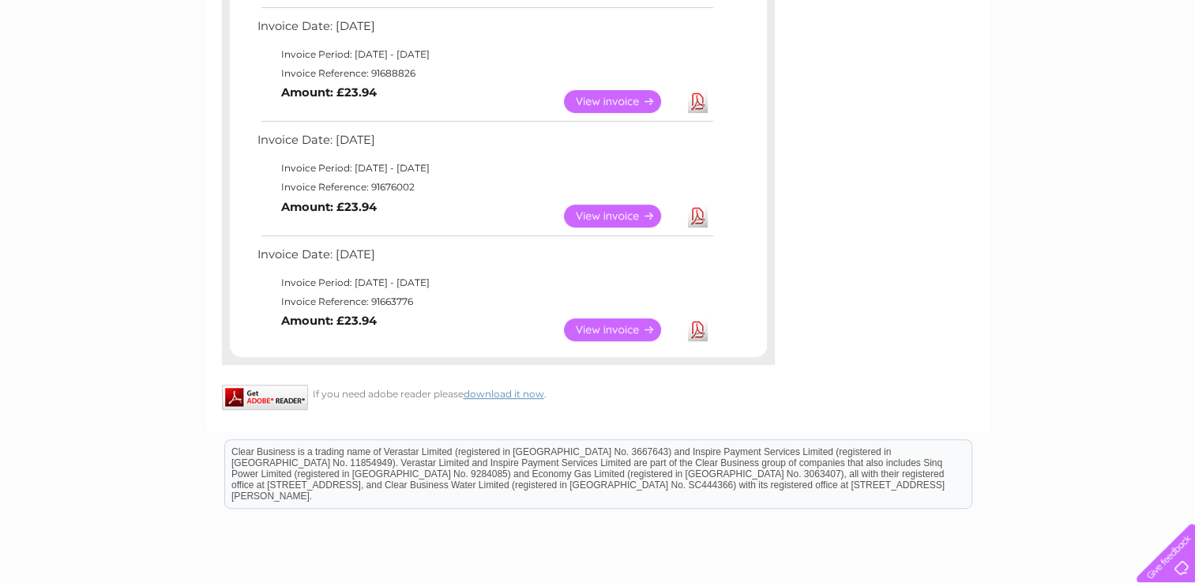
scroll to position [711, 0]
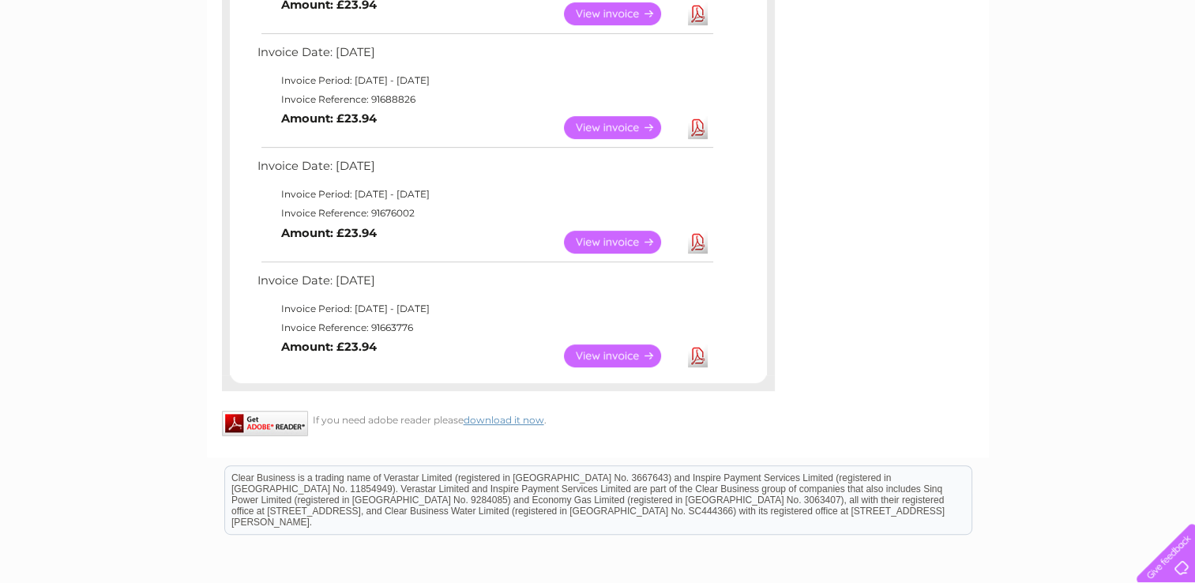
click at [702, 125] on link "Download" at bounding box center [698, 127] width 20 height 23
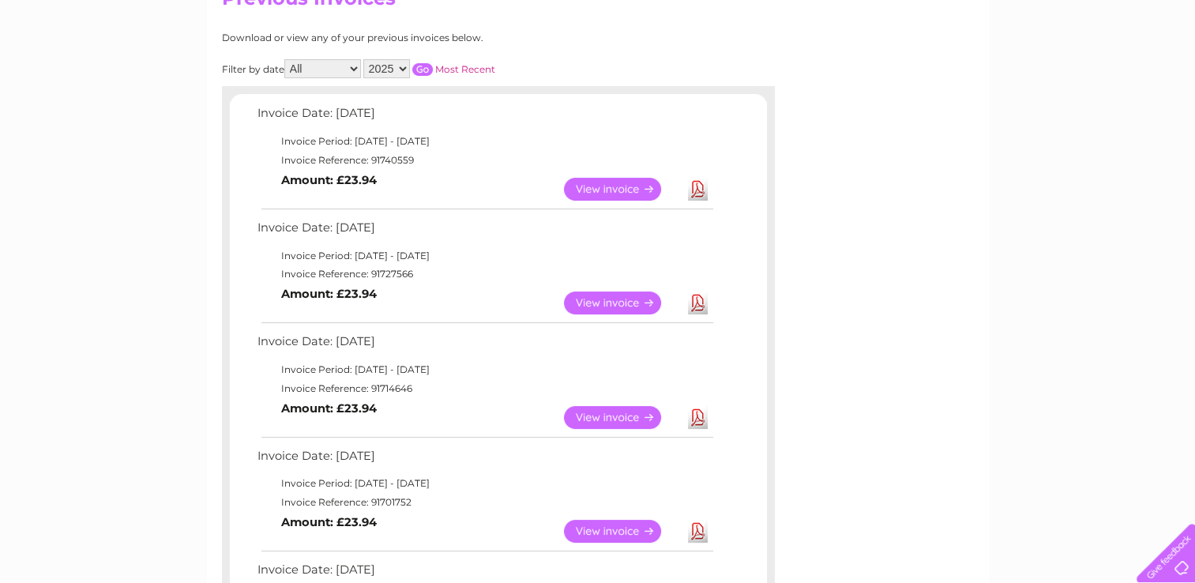
scroll to position [0, 0]
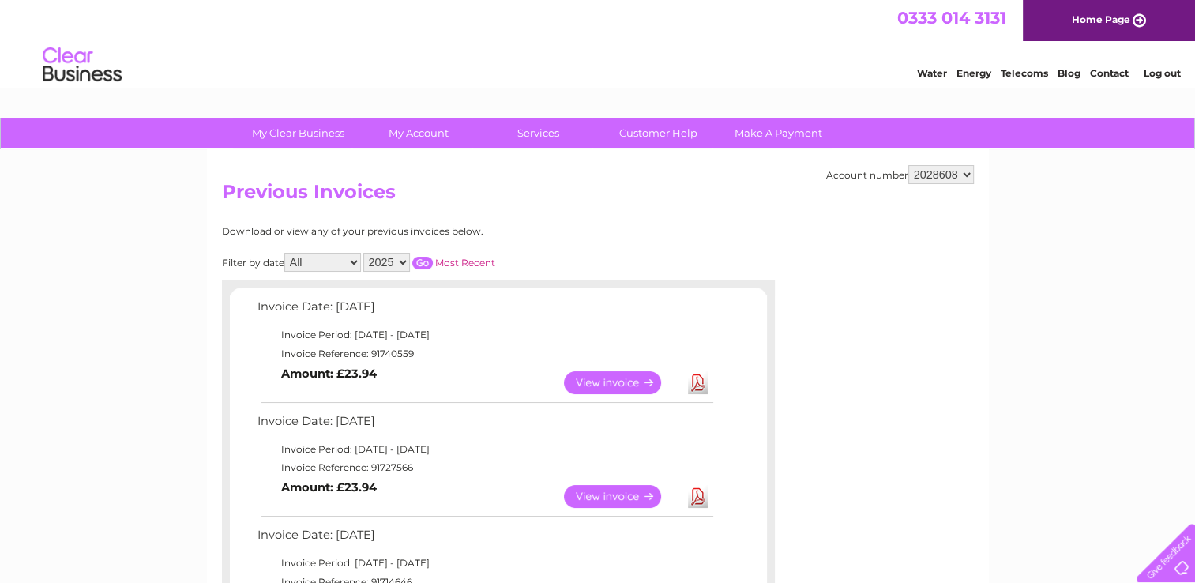
click at [403, 257] on select "2025 2024 2023 2022" at bounding box center [386, 262] width 47 height 19
click at [365, 253] on select "2025 2024 2023 2022" at bounding box center [386, 262] width 47 height 19
click at [420, 263] on input "button" at bounding box center [422, 263] width 21 height 13
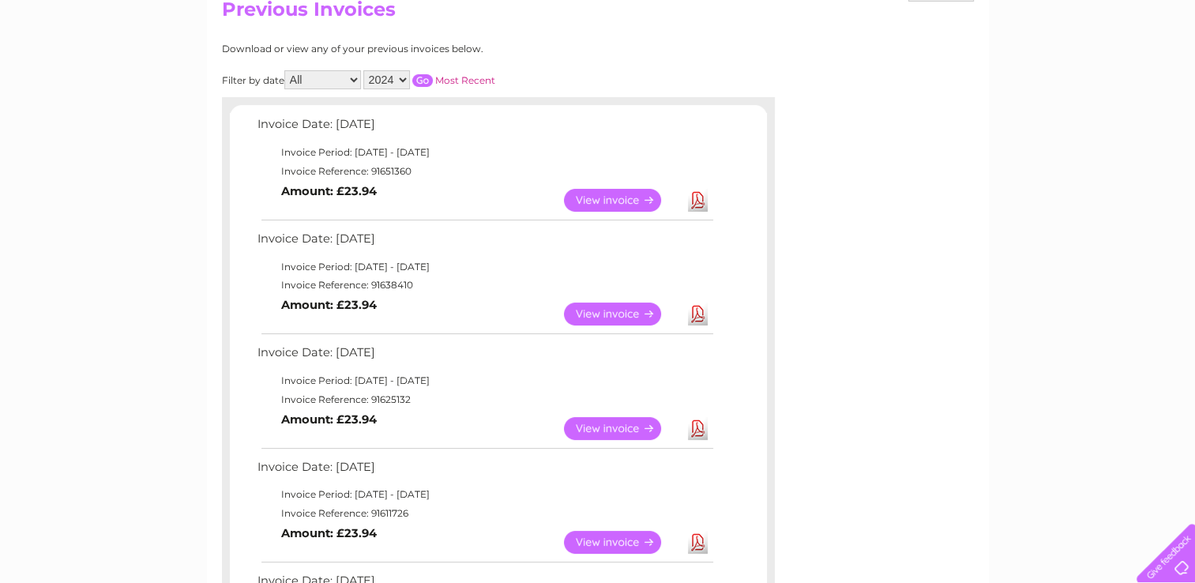
scroll to position [237, 0]
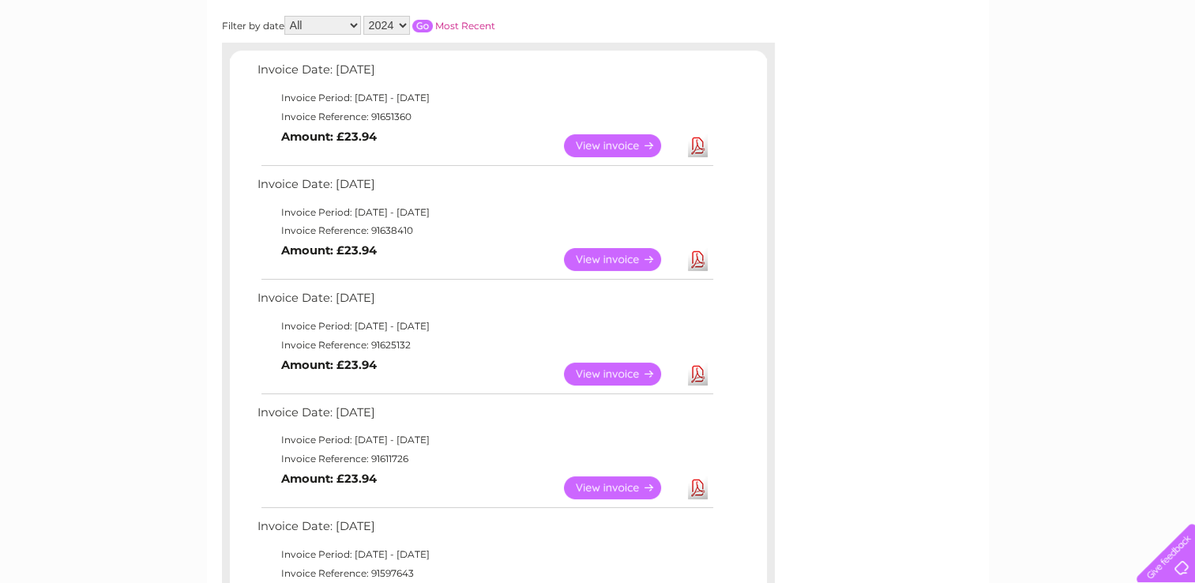
click at [696, 374] on link "Download" at bounding box center [698, 374] width 20 height 23
click at [383, 24] on select "2025 2024 2023 2022" at bounding box center [386, 25] width 47 height 19
select select "2025"
click at [365, 16] on select "2025 2024 2023 2022" at bounding box center [386, 25] width 47 height 19
click at [420, 26] on input "button" at bounding box center [422, 26] width 21 height 13
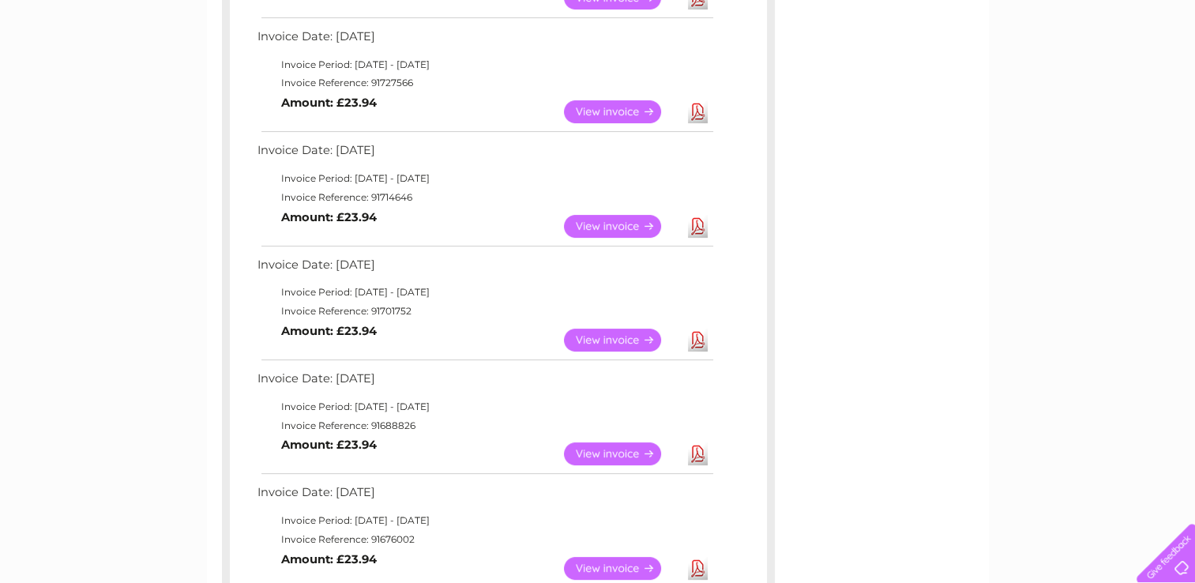
scroll to position [395, 0]
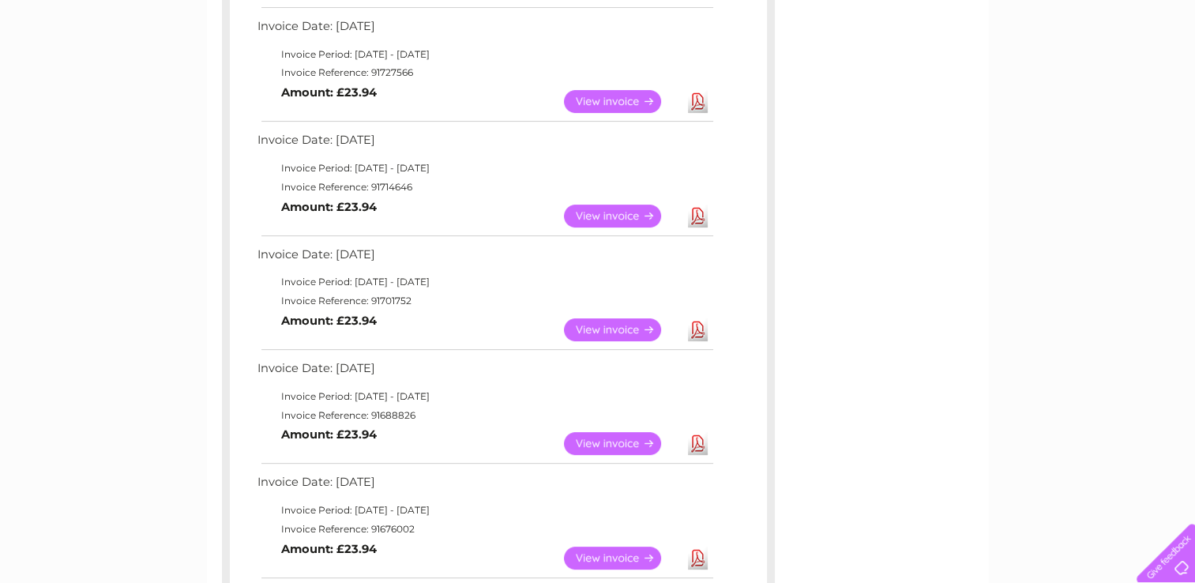
click at [705, 329] on link "Download" at bounding box center [698, 329] width 20 height 23
click at [701, 216] on link "Download" at bounding box center [698, 216] width 20 height 23
click at [704, 99] on link "Download" at bounding box center [698, 101] width 20 height 23
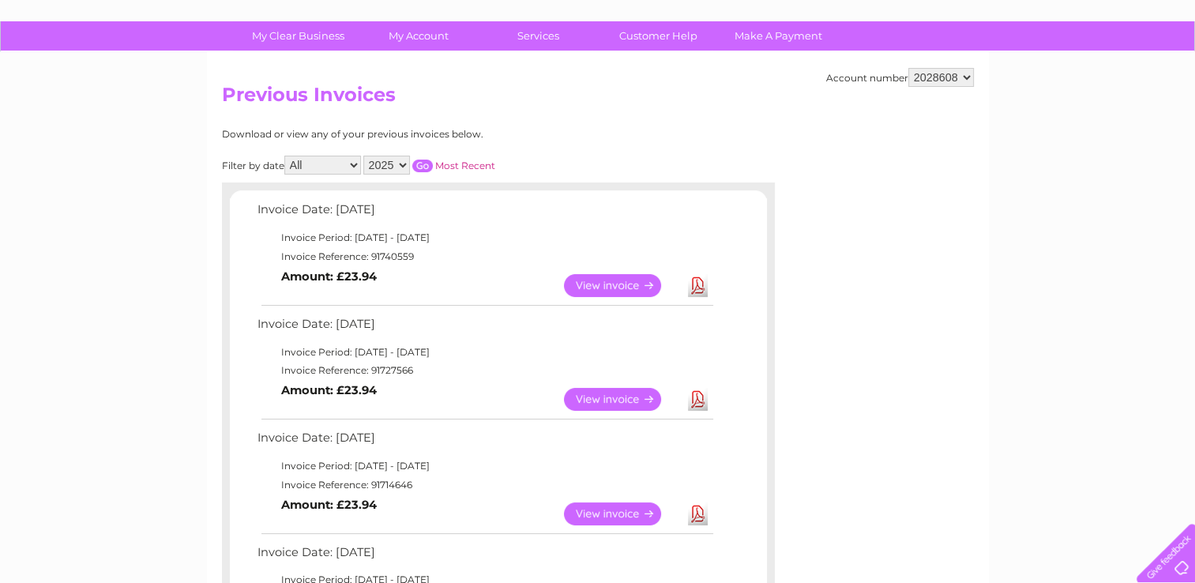
scroll to position [79, 0]
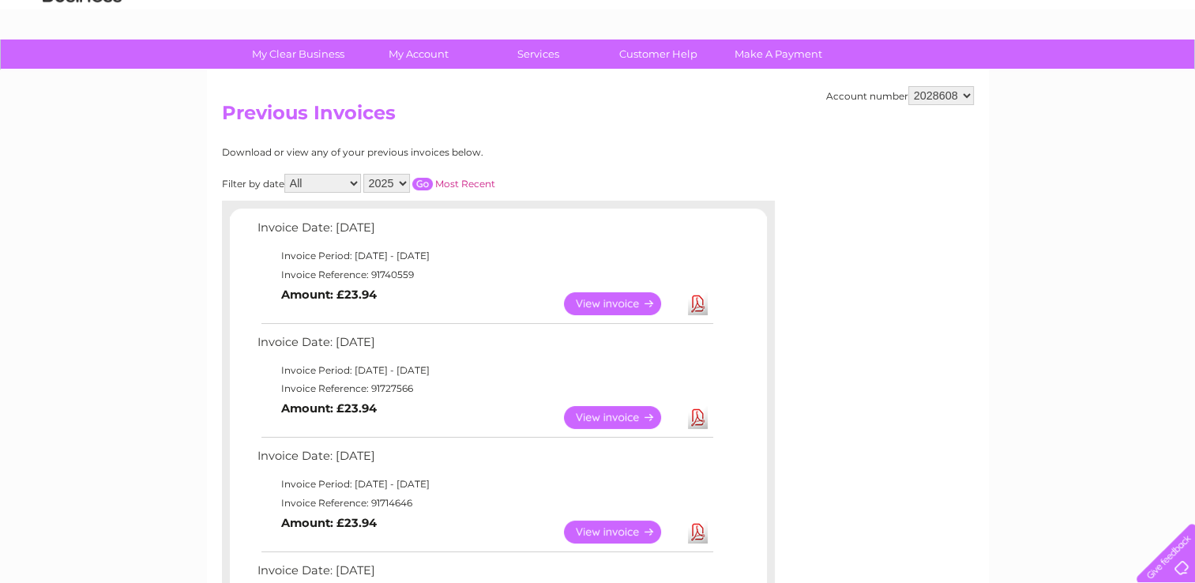
click at [695, 299] on link "Download" at bounding box center [698, 303] width 20 height 23
